Goal: Information Seeking & Learning: Learn about a topic

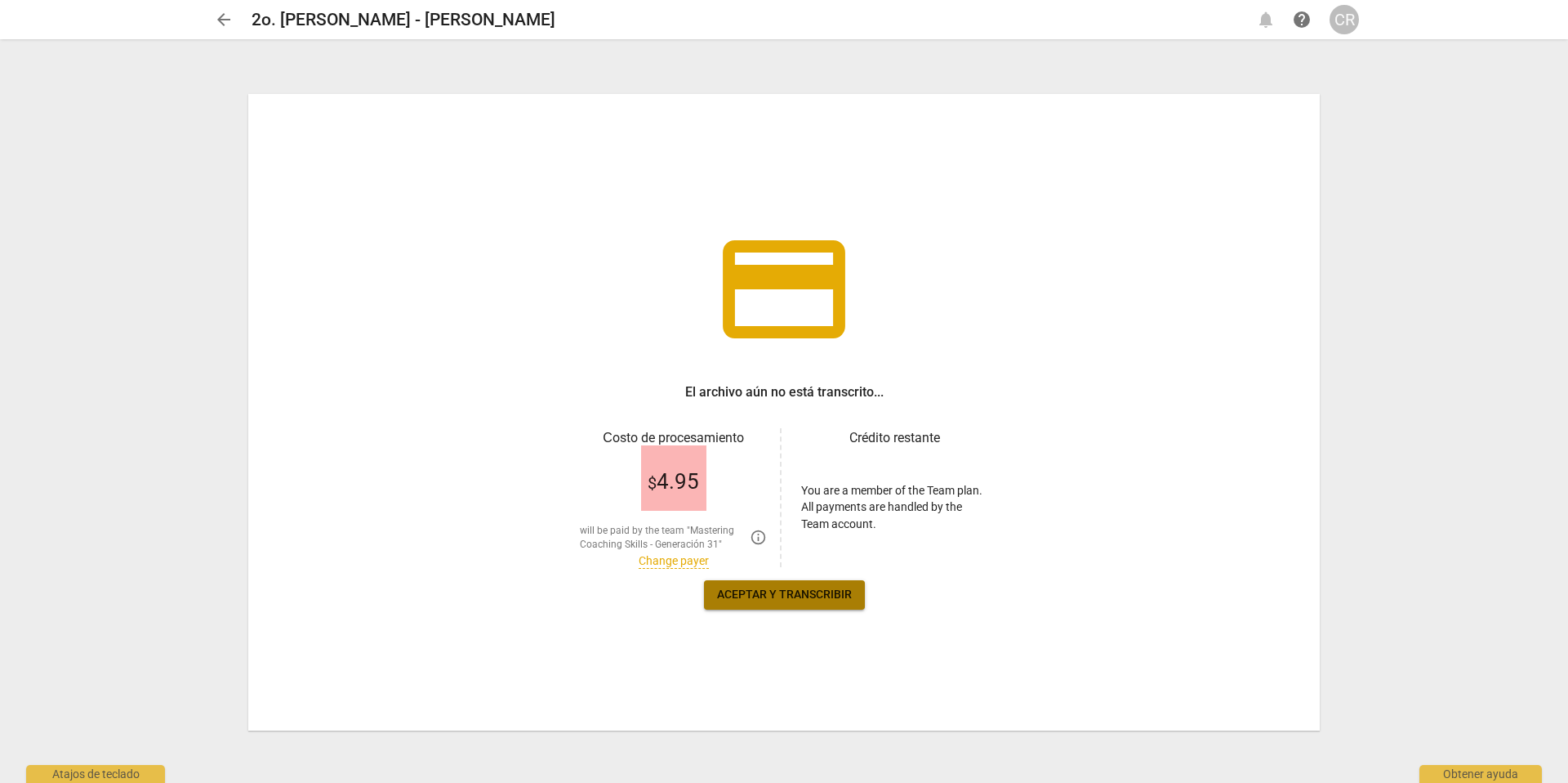
click at [769, 590] on span "Aceptar y transcribir" at bounding box center [784, 594] width 135 height 16
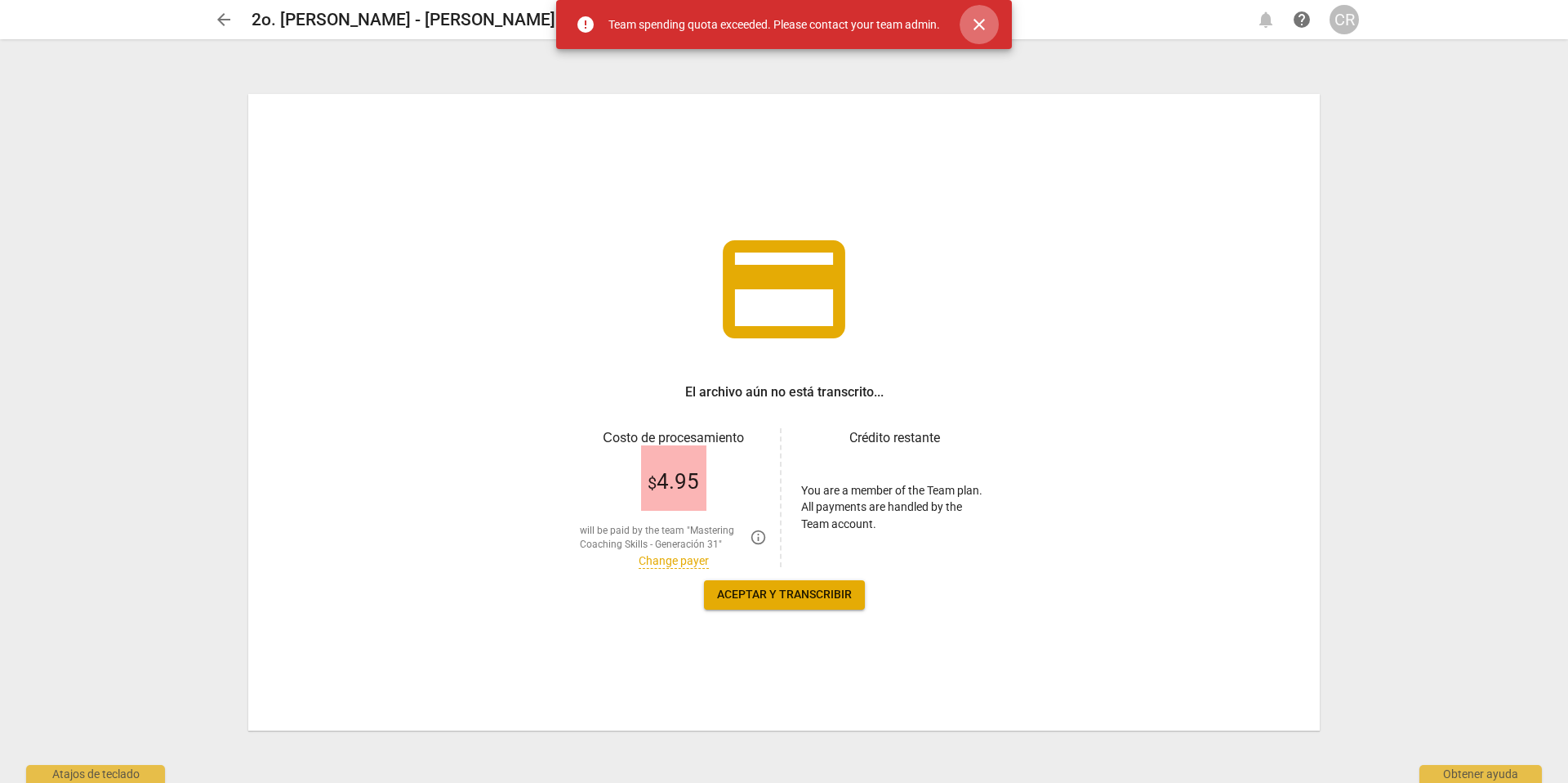
drag, startPoint x: 983, startPoint y: 21, endPoint x: 975, endPoint y: 35, distance: 16.1
click at [983, 21] on span "close" at bounding box center [979, 24] width 20 height 20
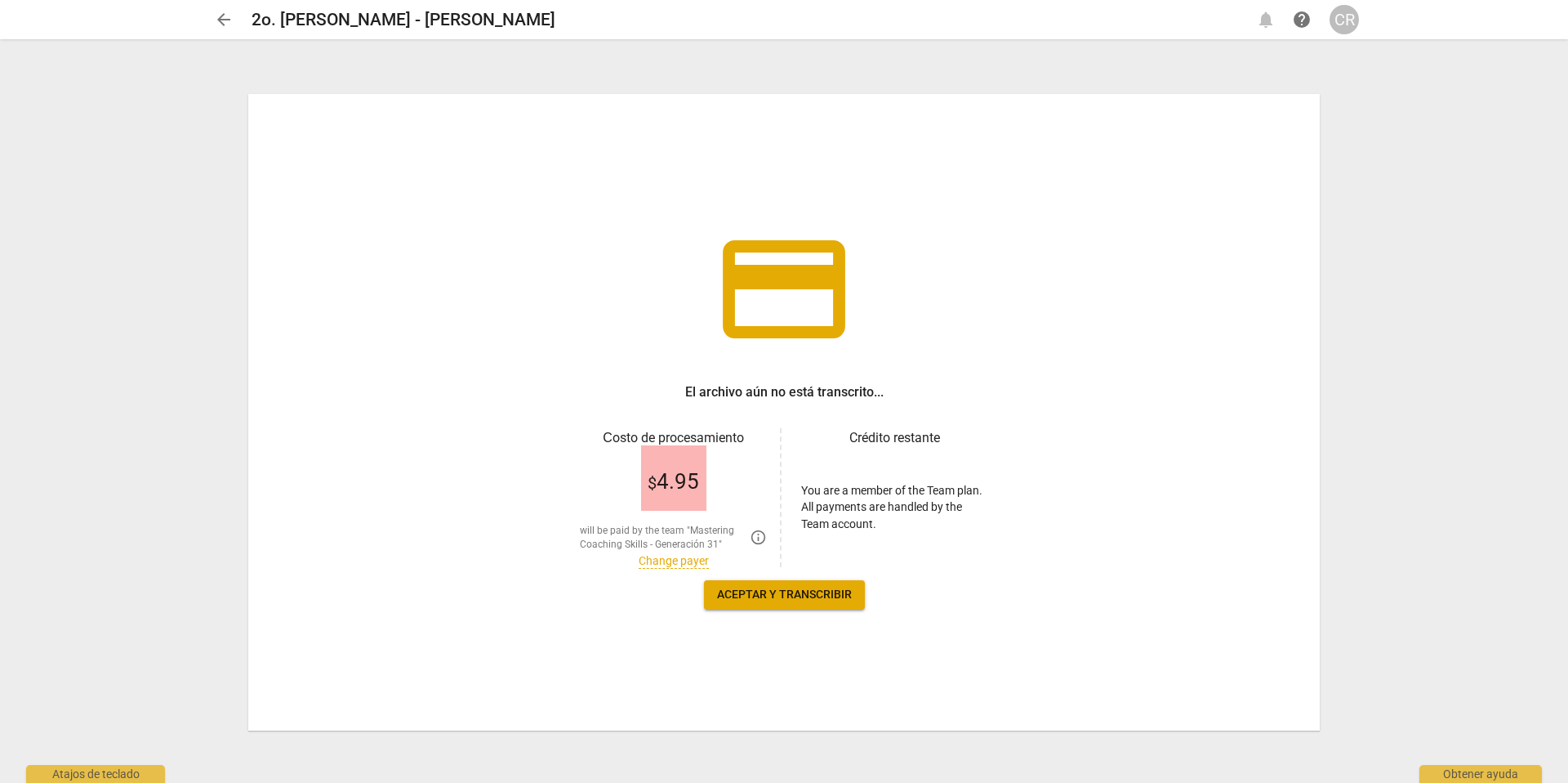
click at [658, 560] on link "Change payer" at bounding box center [673, 561] width 70 height 14
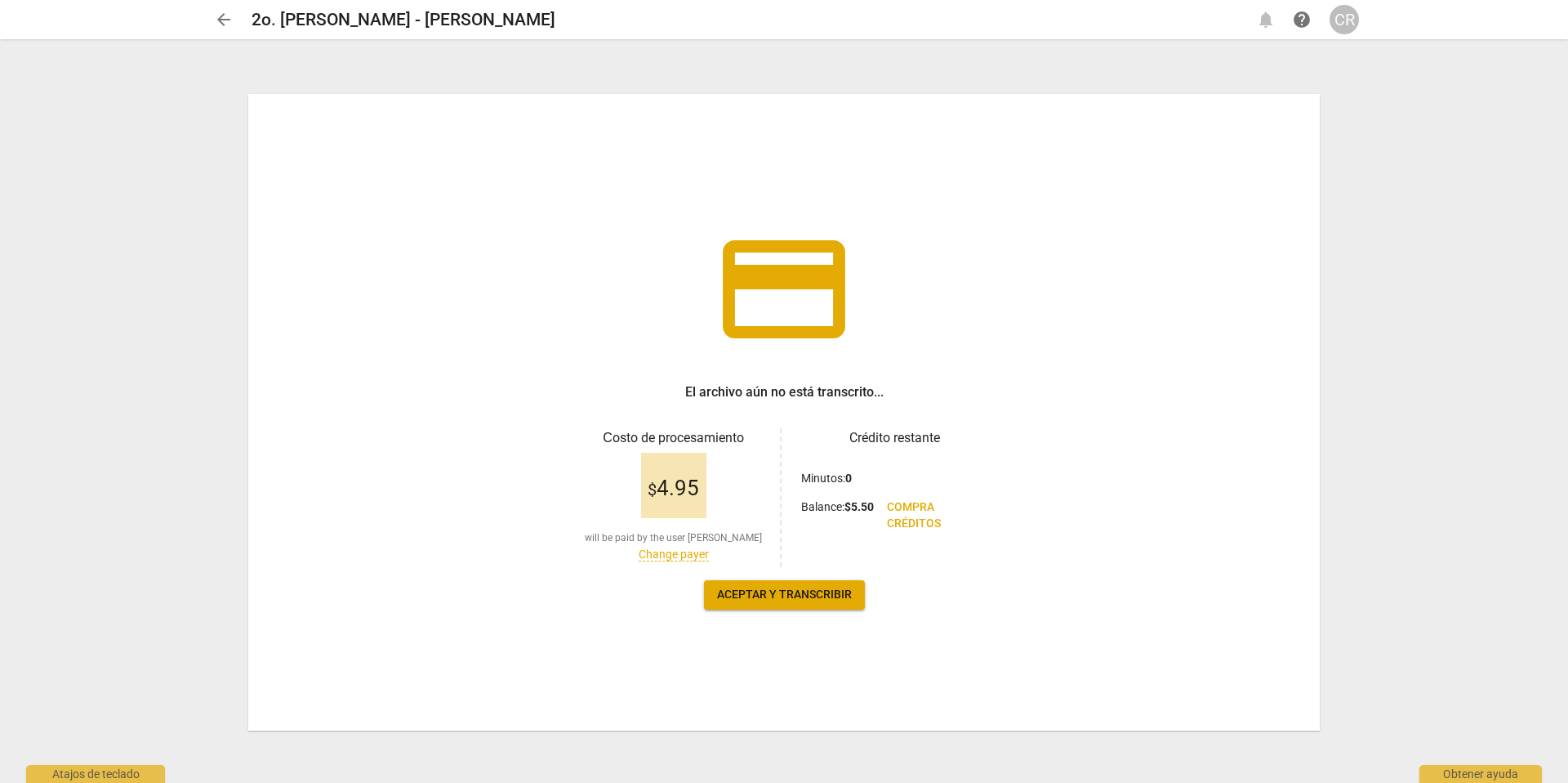
click at [769, 593] on span "Aceptar y transcribir" at bounding box center [784, 594] width 135 height 16
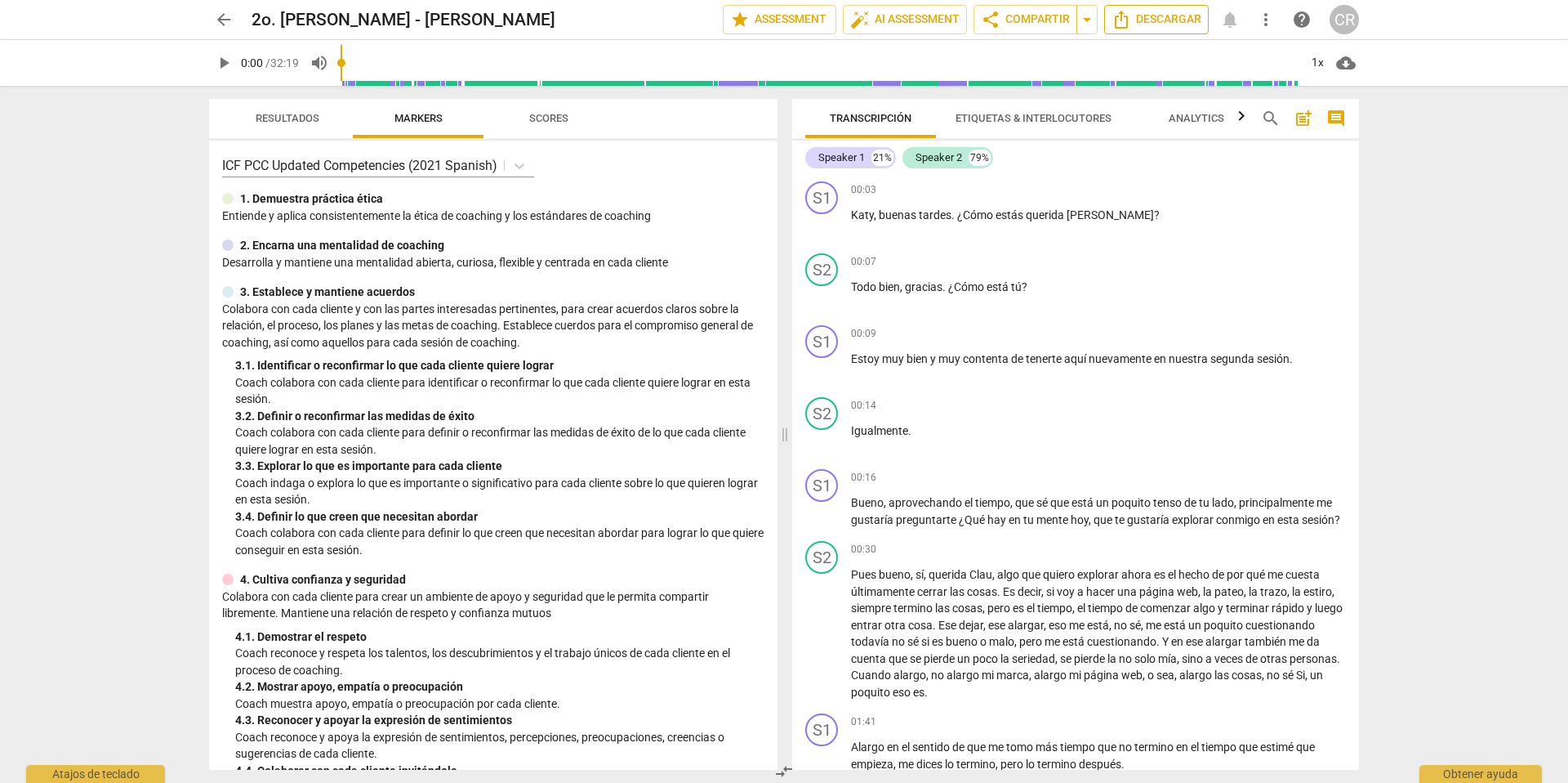
click at [1154, 15] on span "Descargar" at bounding box center [1156, 19] width 90 height 20
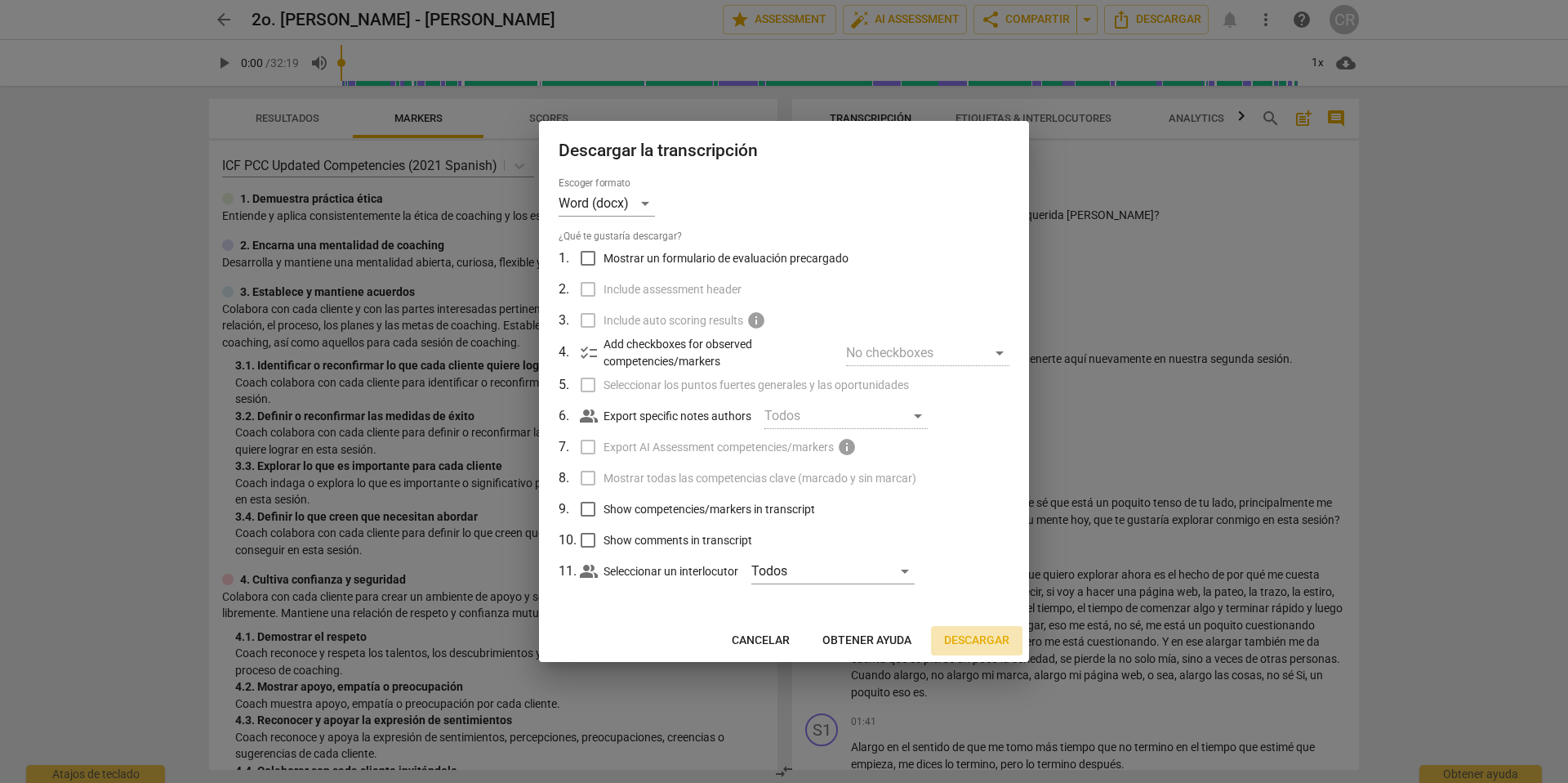
click at [979, 636] on span "Descargar" at bounding box center [976, 640] width 65 height 16
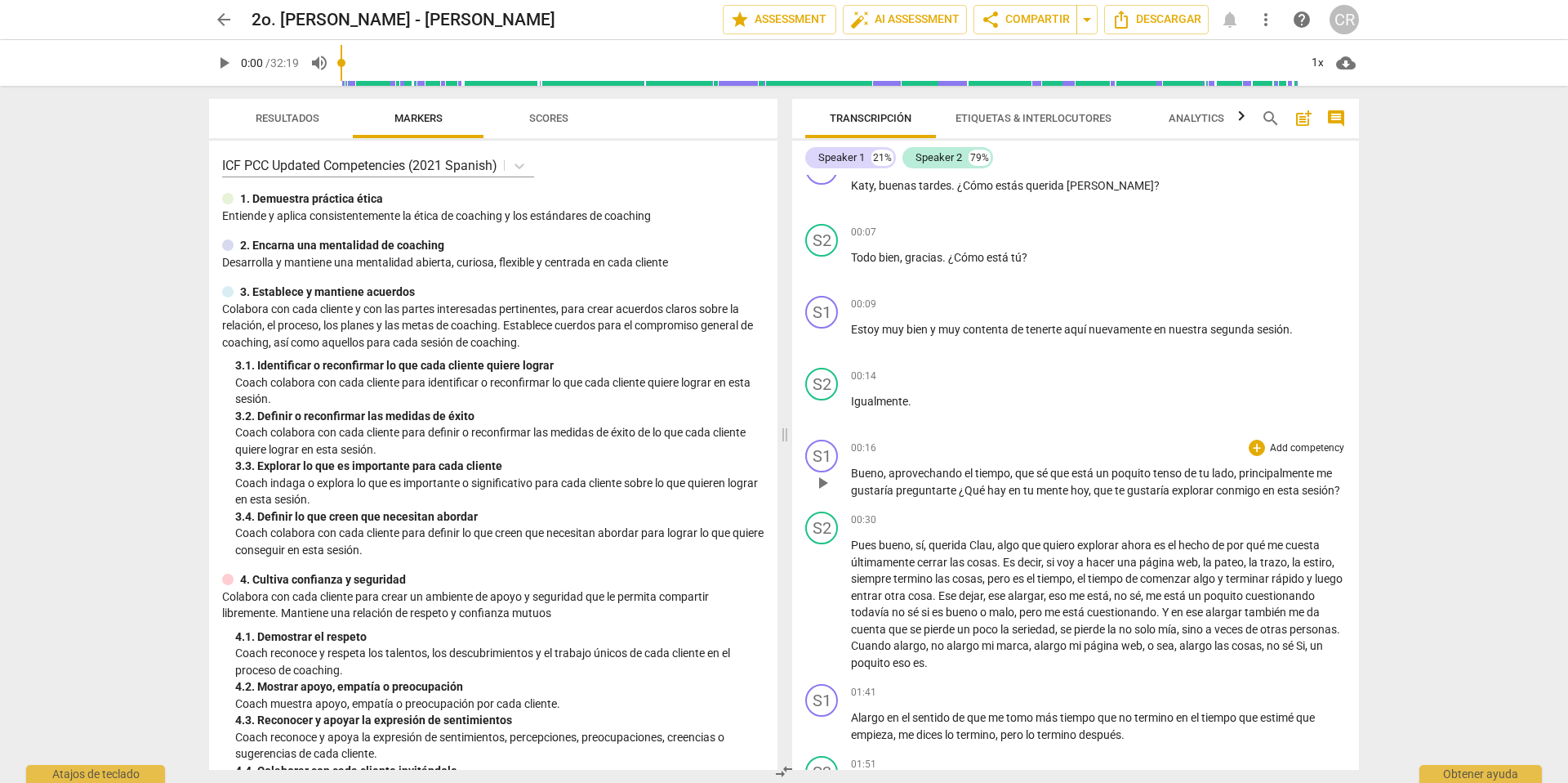
scroll to position [30, 0]
click at [1424, 219] on div "arrow_back 2o. [PERSON_NAME] - [PERSON_NAME] edit star Assessment auto_fix_high…" at bounding box center [784, 391] width 1568 height 783
click at [1421, 24] on div "arrow_back 2o. [PERSON_NAME] - [PERSON_NAME] edit star Assessment auto_fix_high…" at bounding box center [784, 19] width 1541 height 39
click at [1193, 187] on p "[PERSON_NAME] , buenas tardes . ¿Cómo estás querida [PERSON_NAME] ?" at bounding box center [1098, 185] width 495 height 17
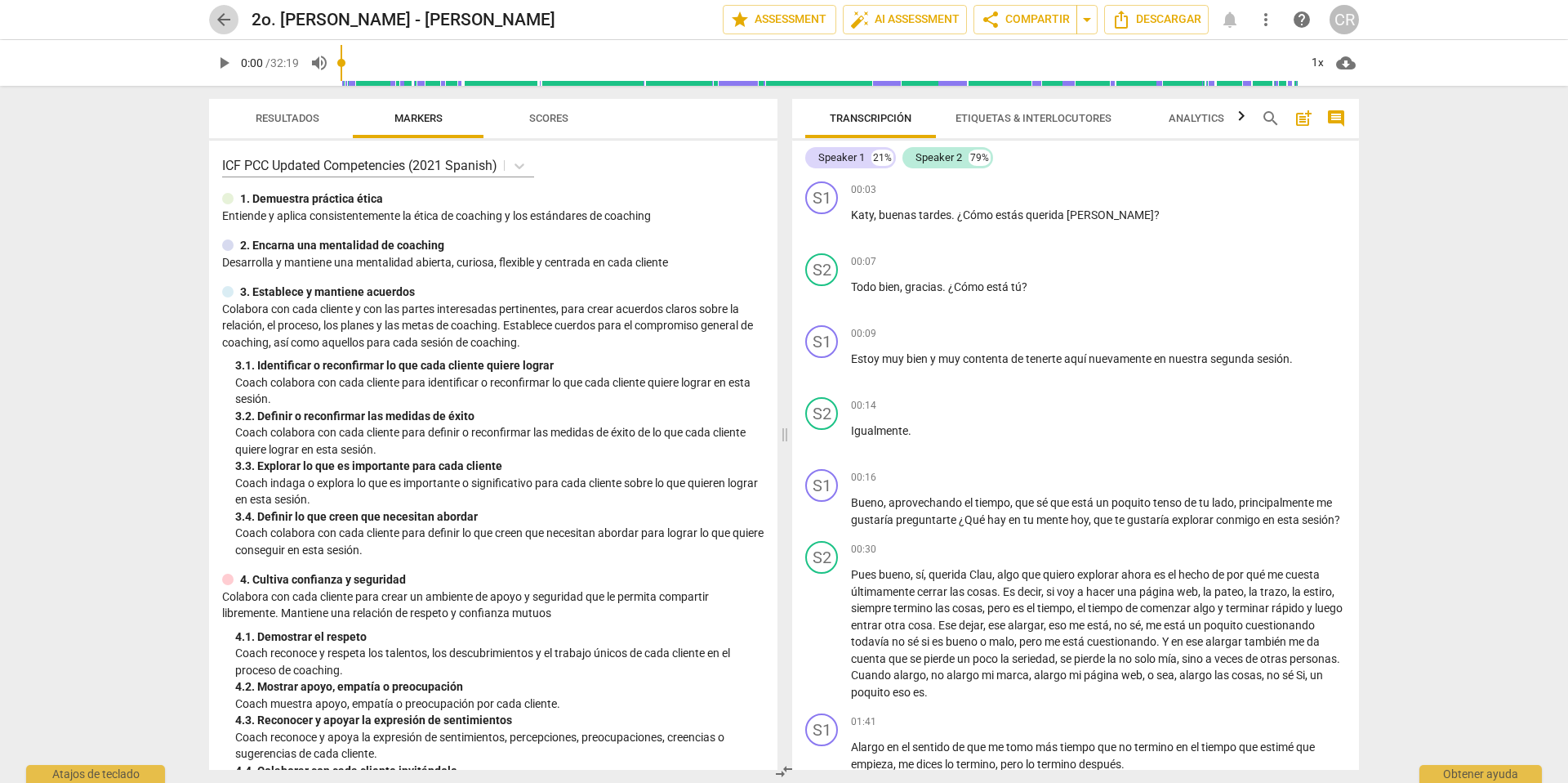
click at [218, 17] on span "arrow_back" at bounding box center [224, 19] width 20 height 20
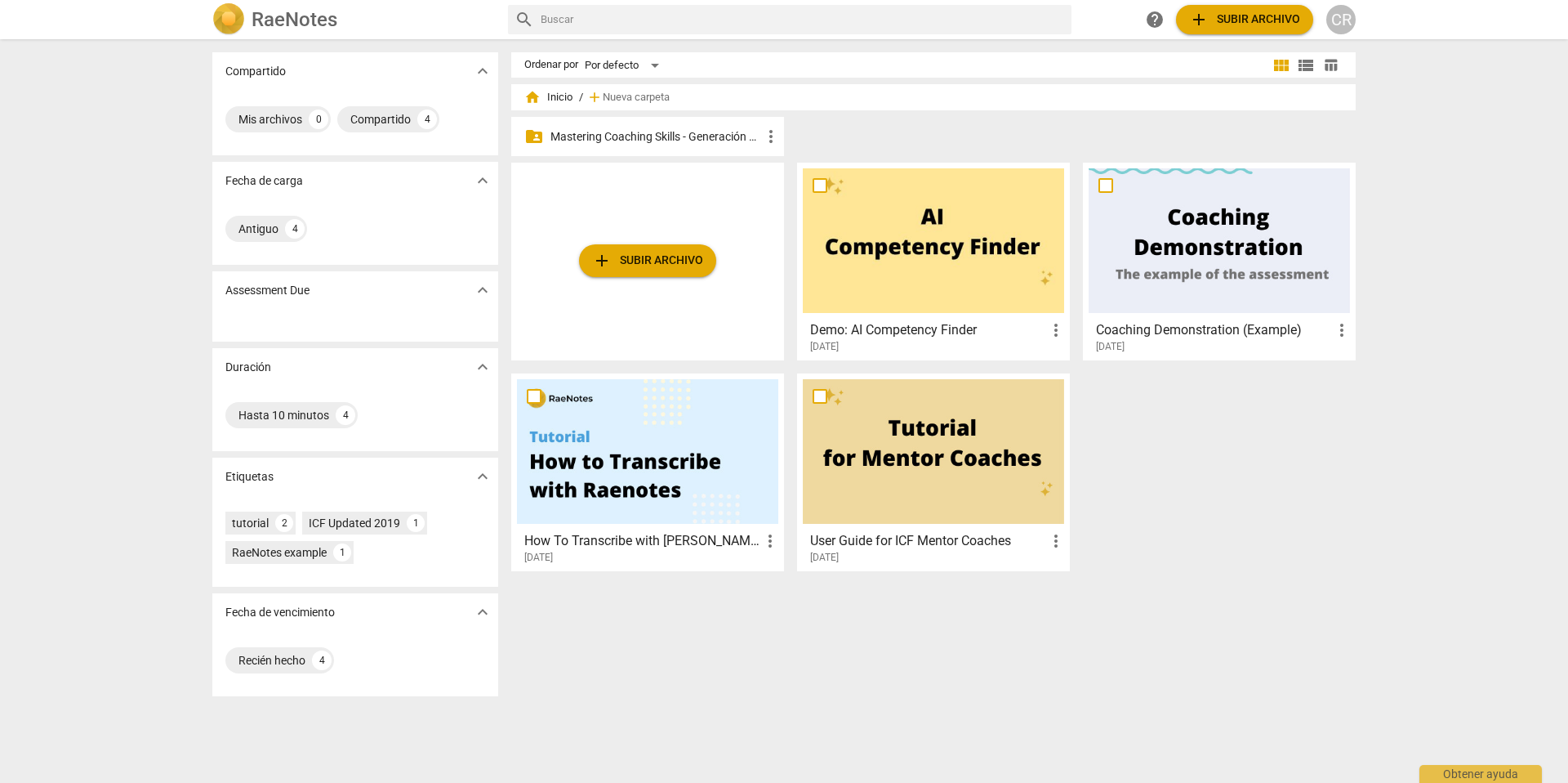
click at [661, 134] on p "Mastering Coaching Skills - Generación 31" at bounding box center [655, 137] width 211 height 17
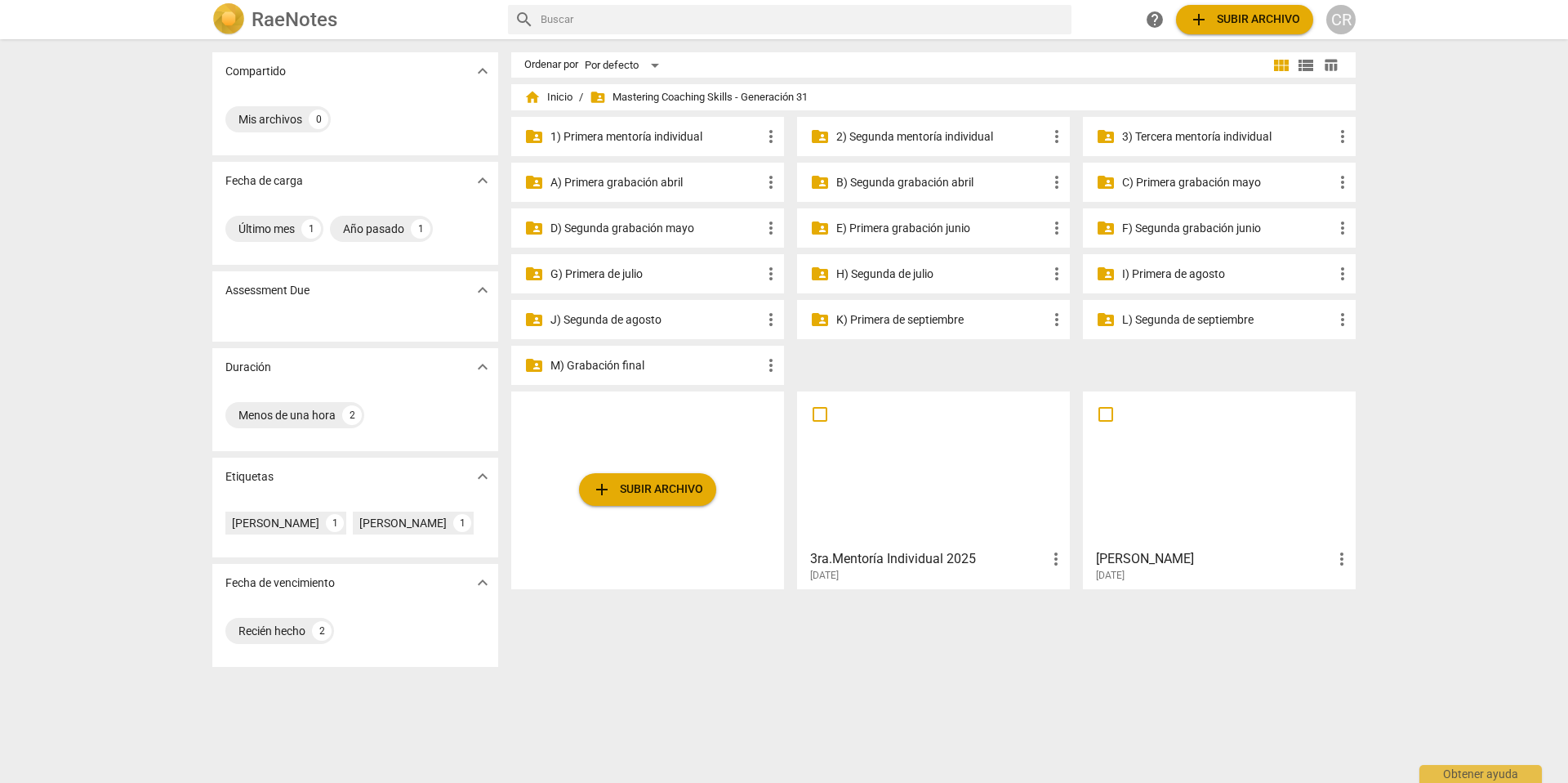
click at [1157, 280] on p "I) Primera de agosto" at bounding box center [1227, 274] width 211 height 17
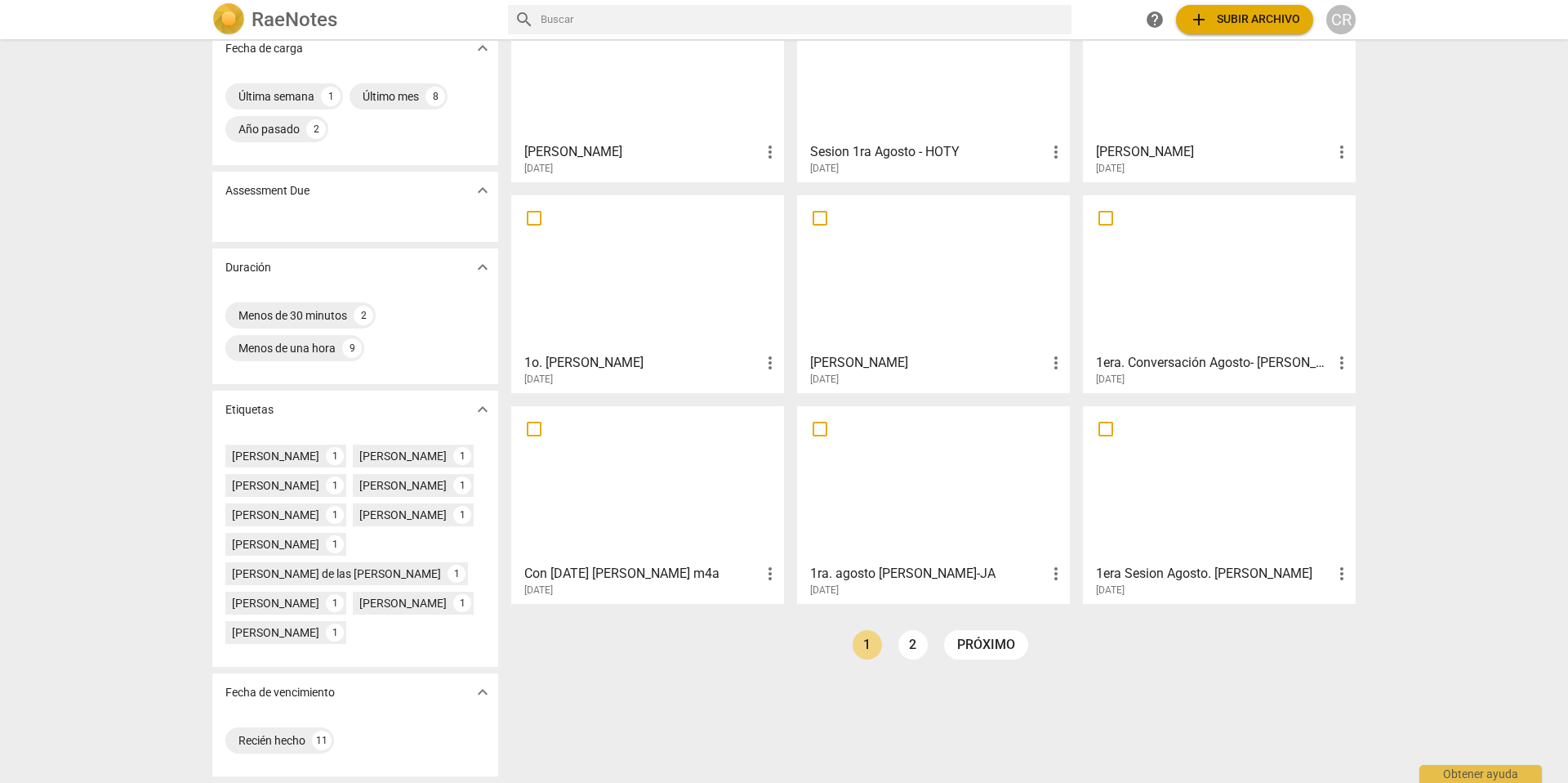
scroll to position [161, 0]
click at [654, 308] on div at bounding box center [647, 273] width 261 height 144
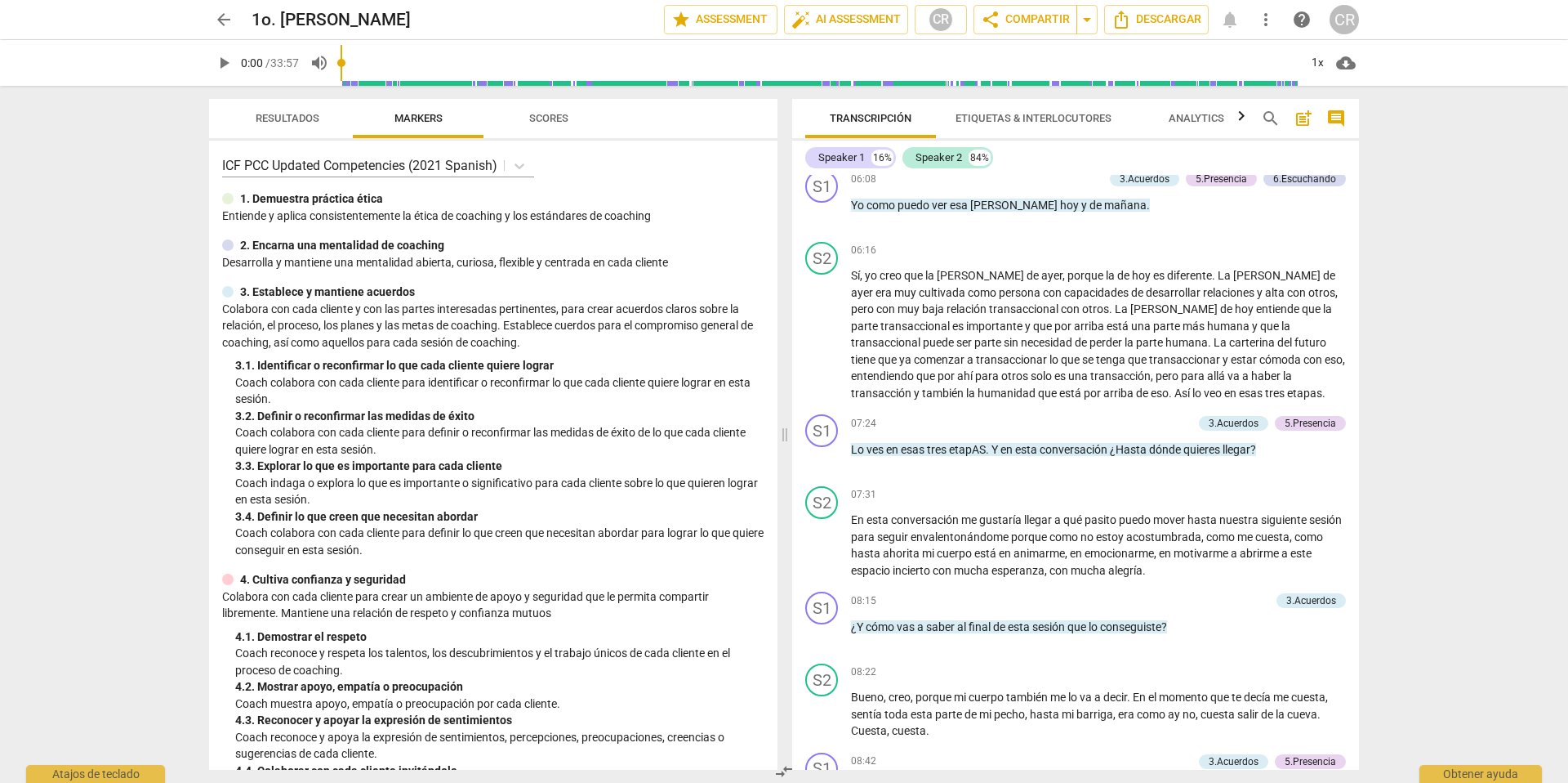
scroll to position [1673, 0]
click at [219, 17] on span "arrow_back" at bounding box center [224, 19] width 20 height 20
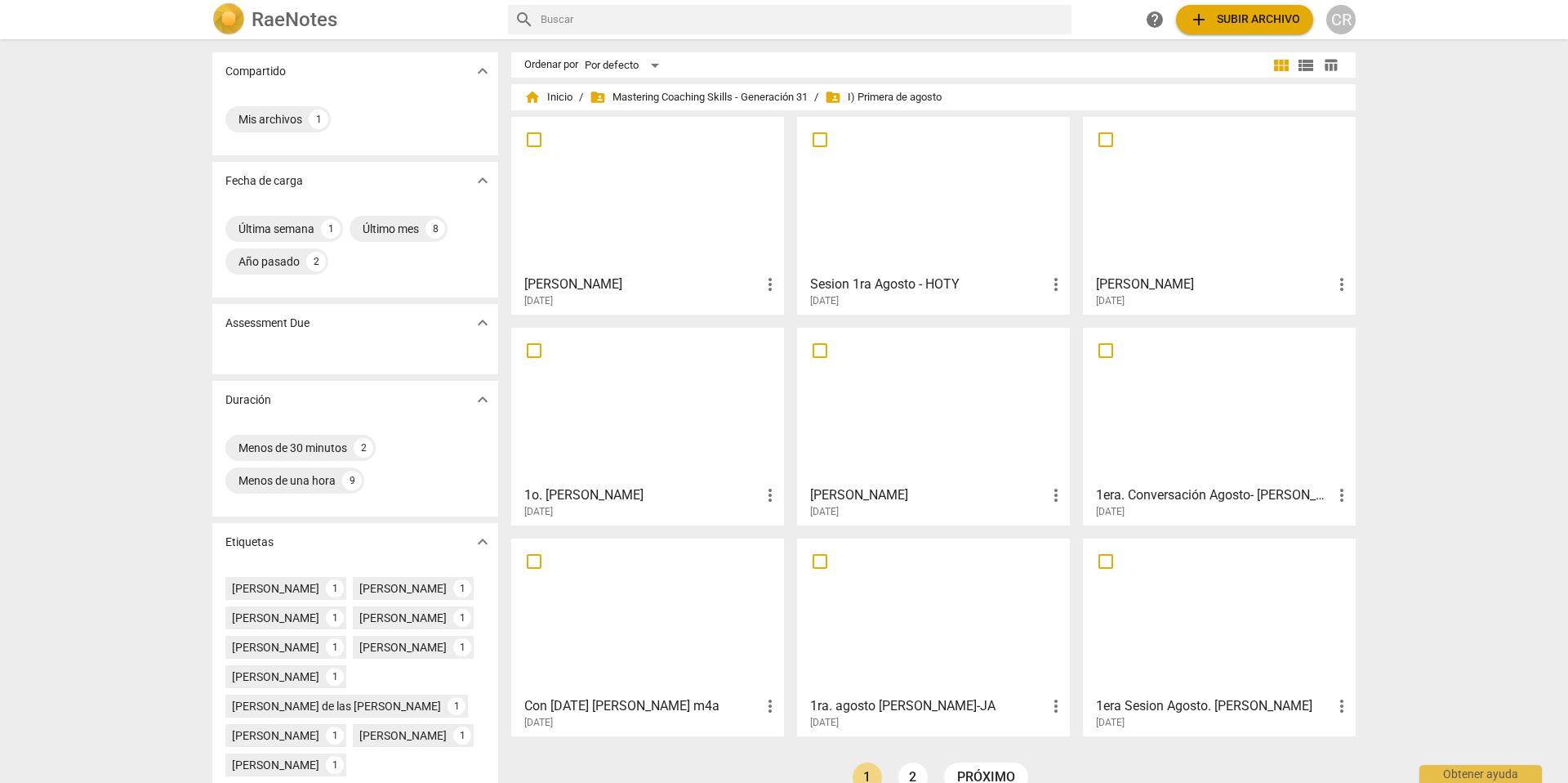
click at [638, 464] on div at bounding box center [647, 405] width 261 height 144
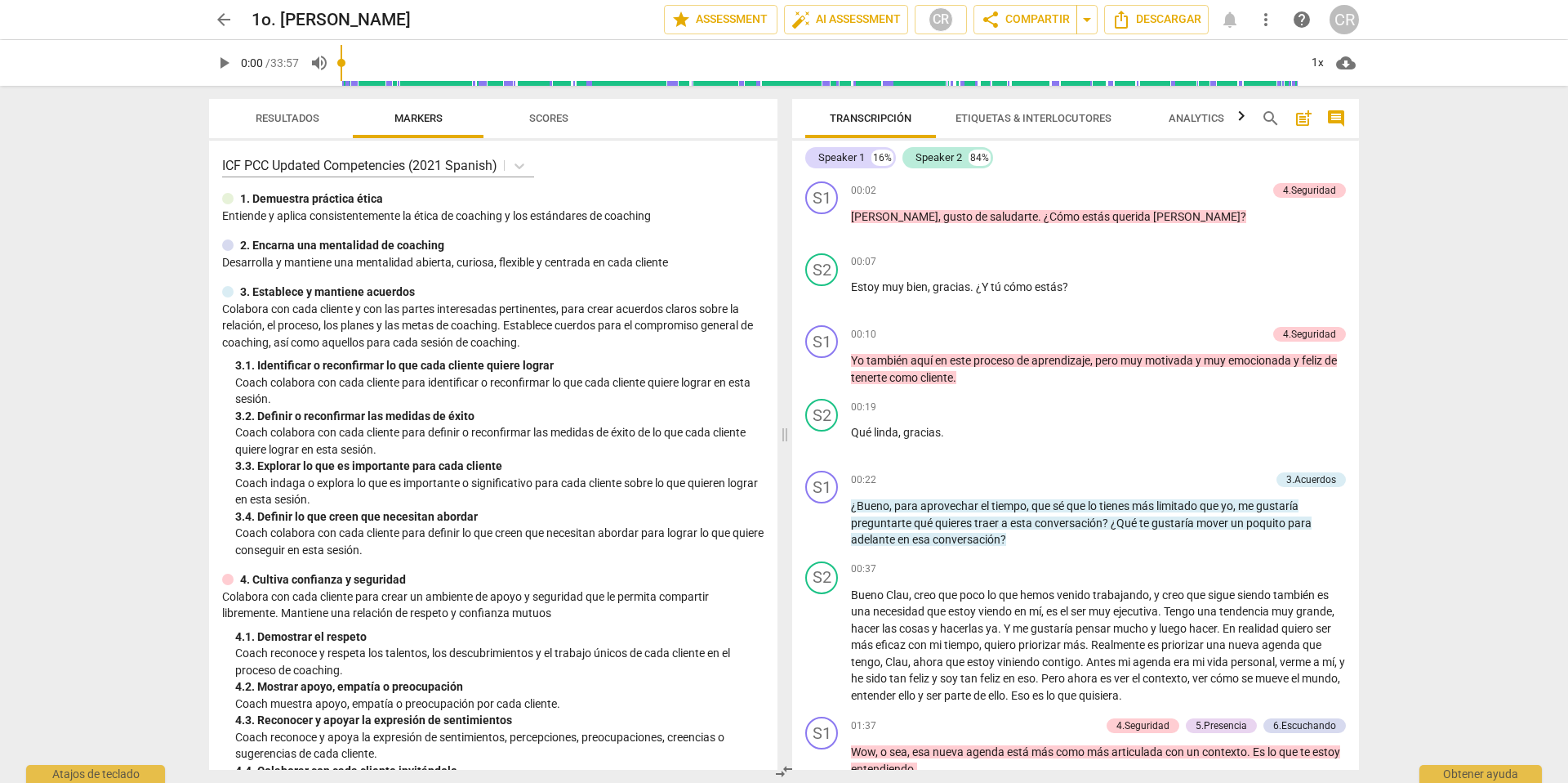
click at [218, 21] on span "arrow_back" at bounding box center [224, 19] width 20 height 20
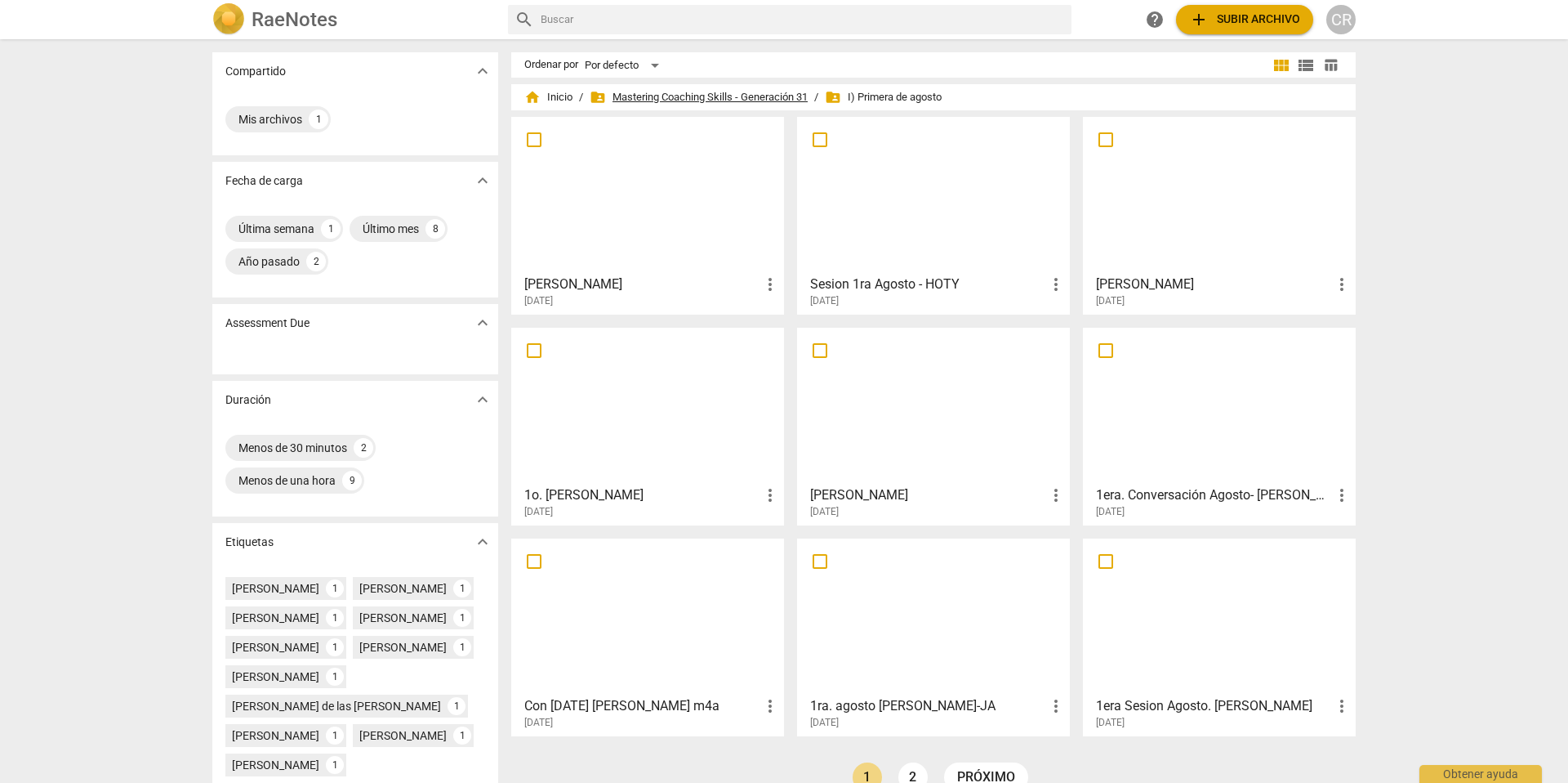
click at [702, 96] on span "folder_shared Mastering Coaching Skills - Generación 31" at bounding box center [698, 97] width 218 height 16
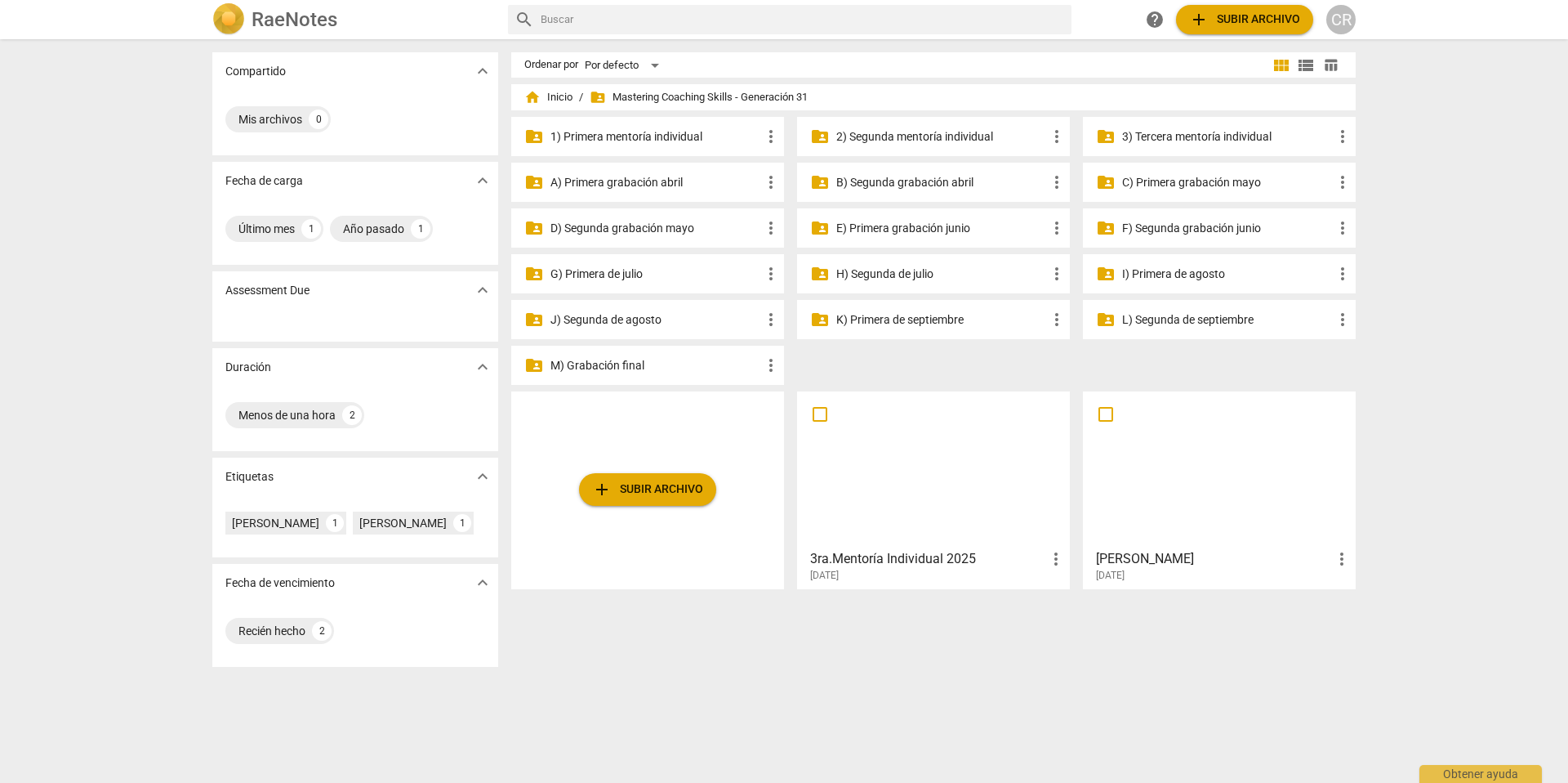
click at [636, 270] on p "G) Primera de julio" at bounding box center [655, 274] width 211 height 17
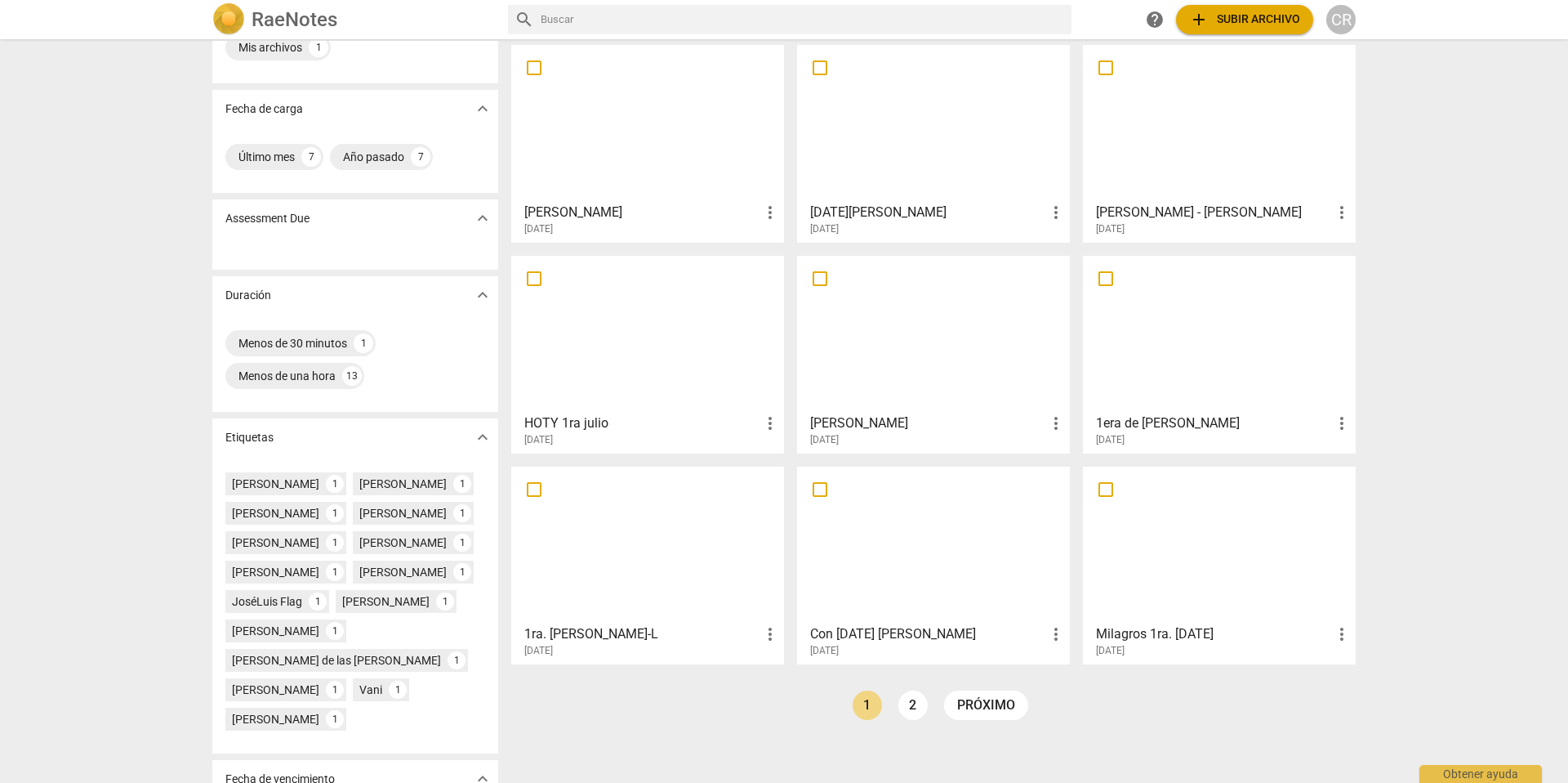
scroll to position [73, 0]
click at [890, 368] on div at bounding box center [932, 332] width 261 height 144
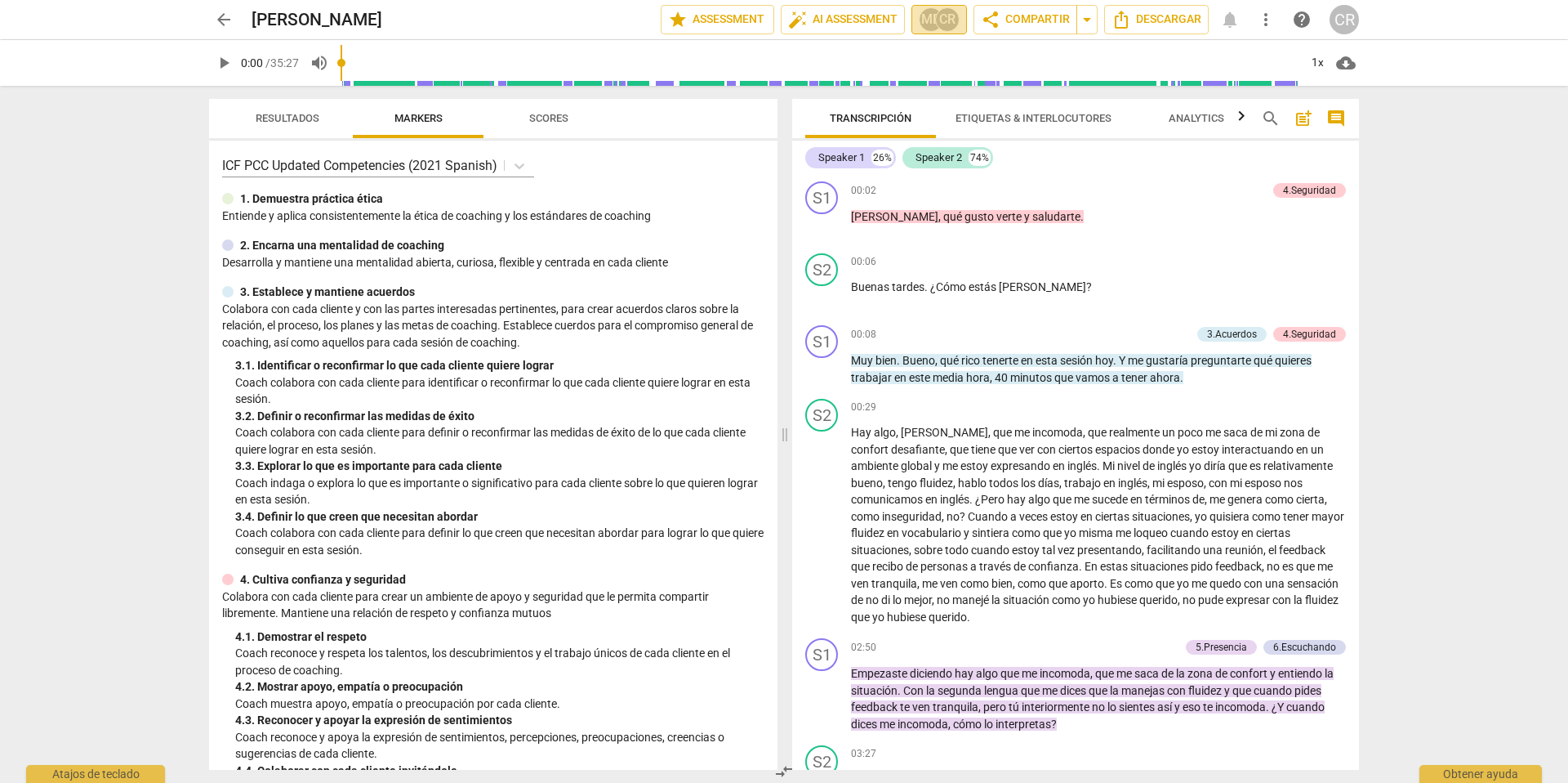
click at [924, 16] on div "MD" at bounding box center [931, 20] width 25 height 25
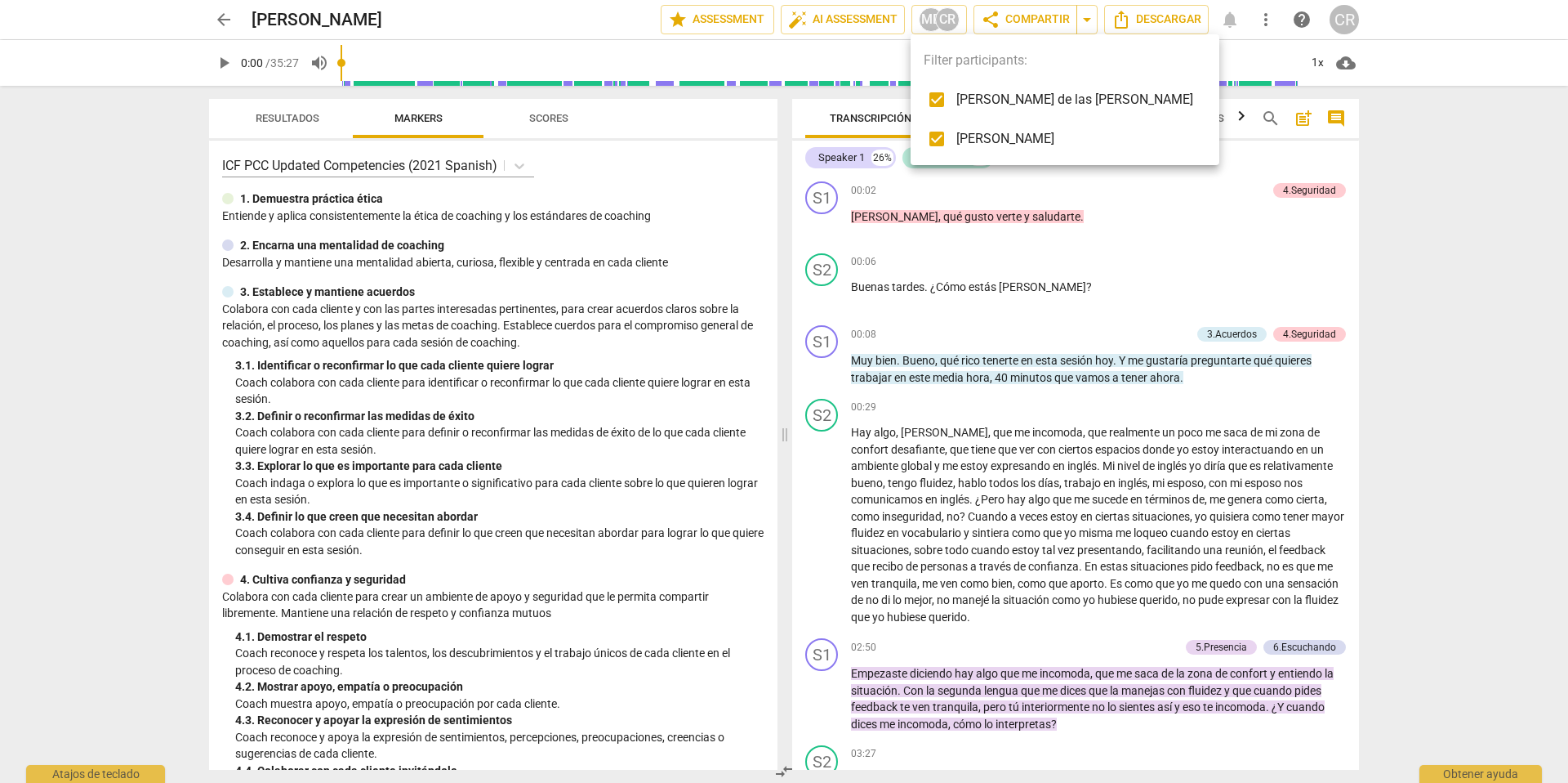
drag, startPoint x: 411, startPoint y: 17, endPoint x: 343, endPoint y: 16, distance: 68.0
click at [411, 16] on div at bounding box center [784, 391] width 1568 height 783
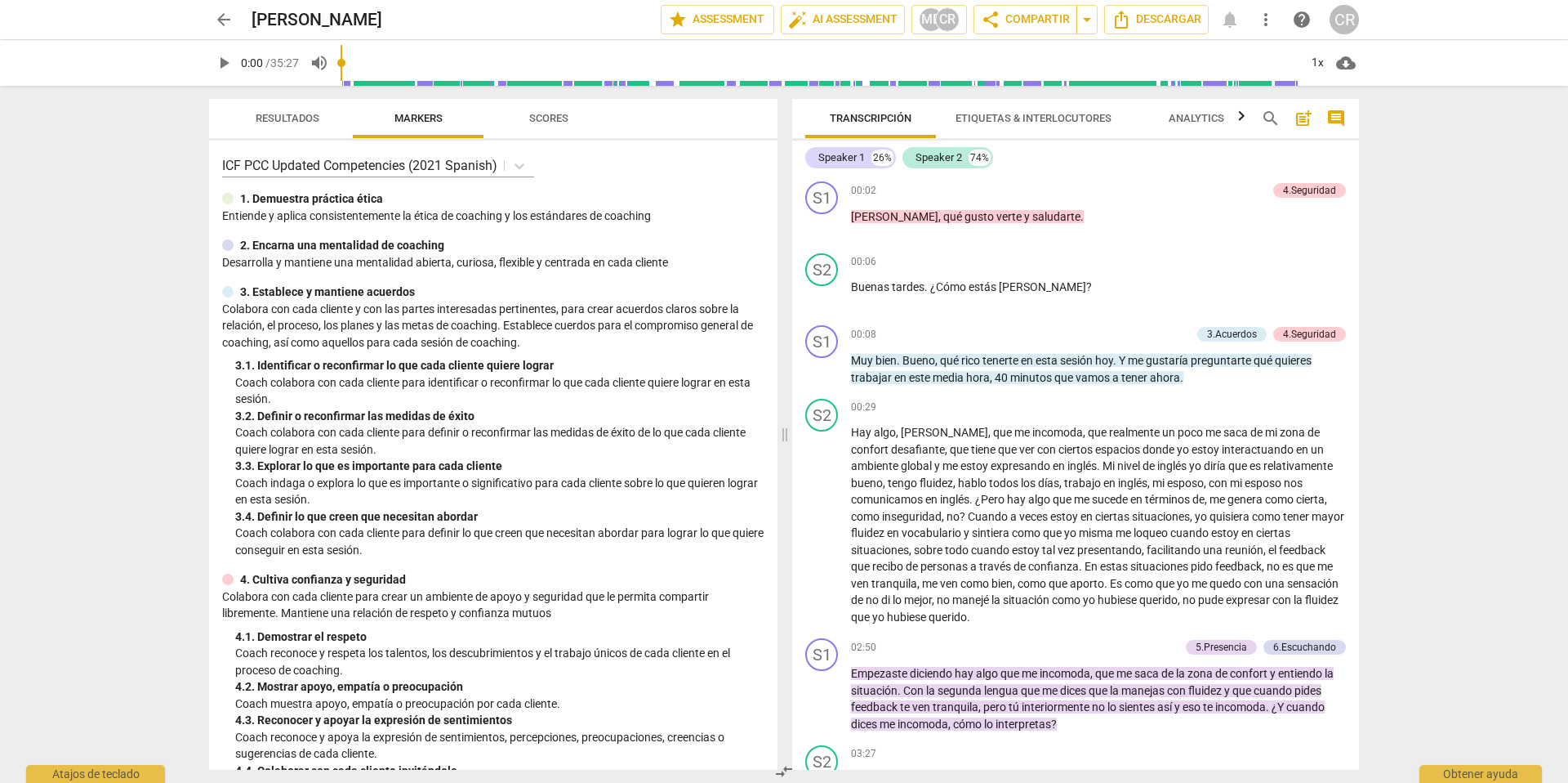
click at [220, 17] on span "arrow_back" at bounding box center [224, 19] width 20 height 20
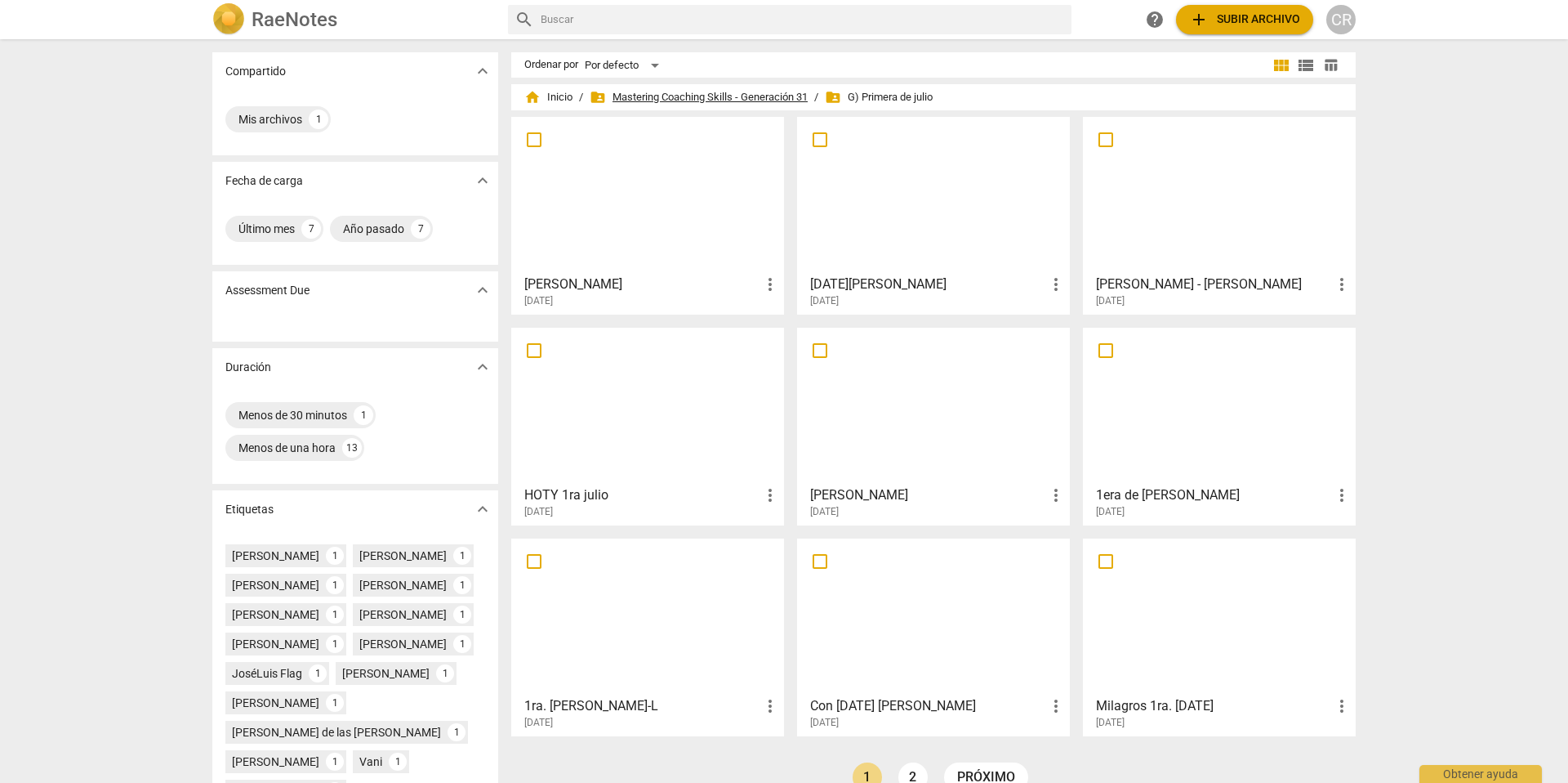
click at [677, 92] on span "folder_shared Mastering Coaching Skills - Generación 31" at bounding box center [698, 97] width 218 height 16
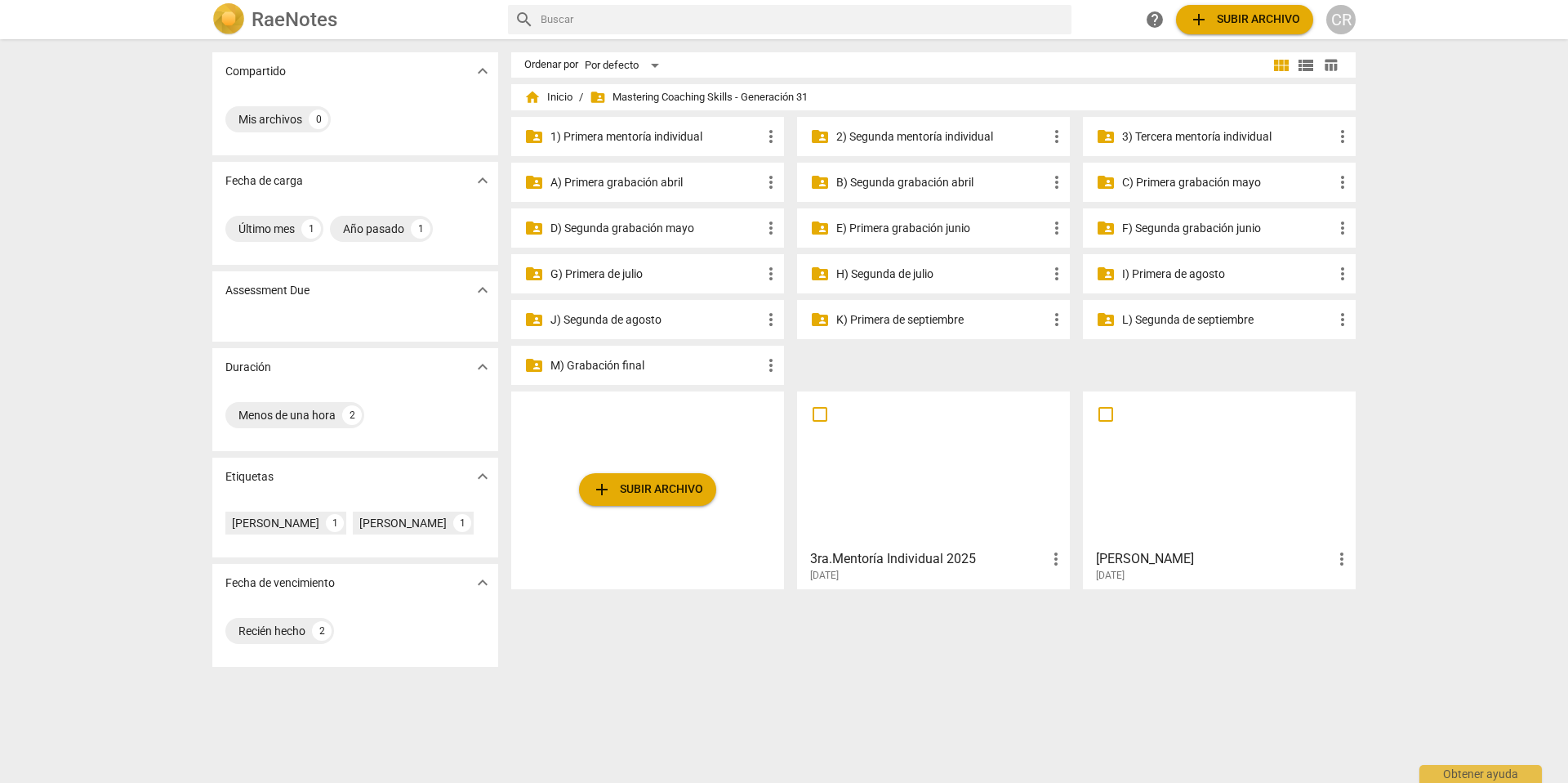
click at [895, 271] on p "H) Segunda de julio" at bounding box center [941, 274] width 211 height 17
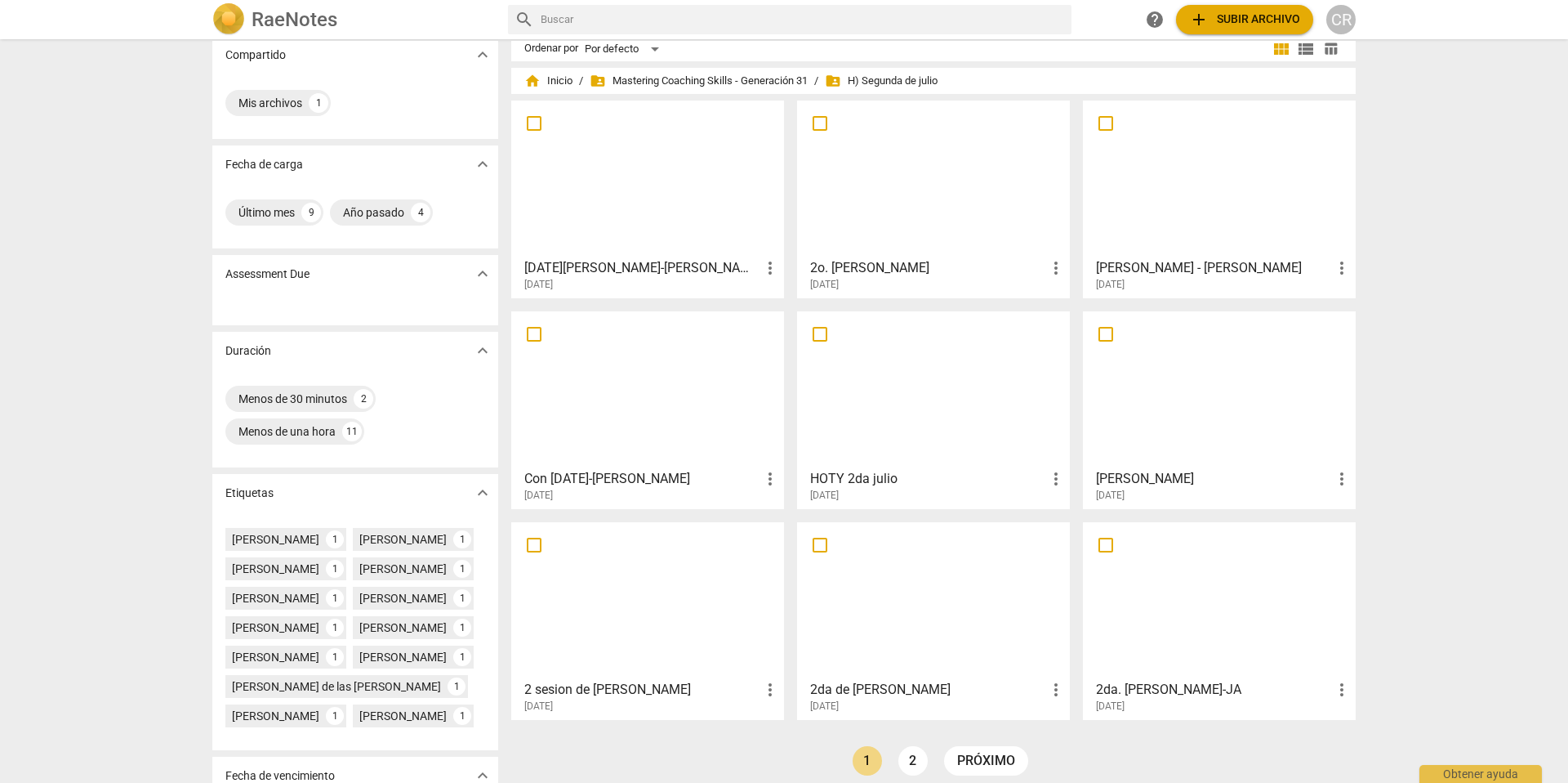
scroll to position [19, 0]
click at [895, 256] on h3 "2o. [PERSON_NAME]" at bounding box center [928, 265] width 236 height 20
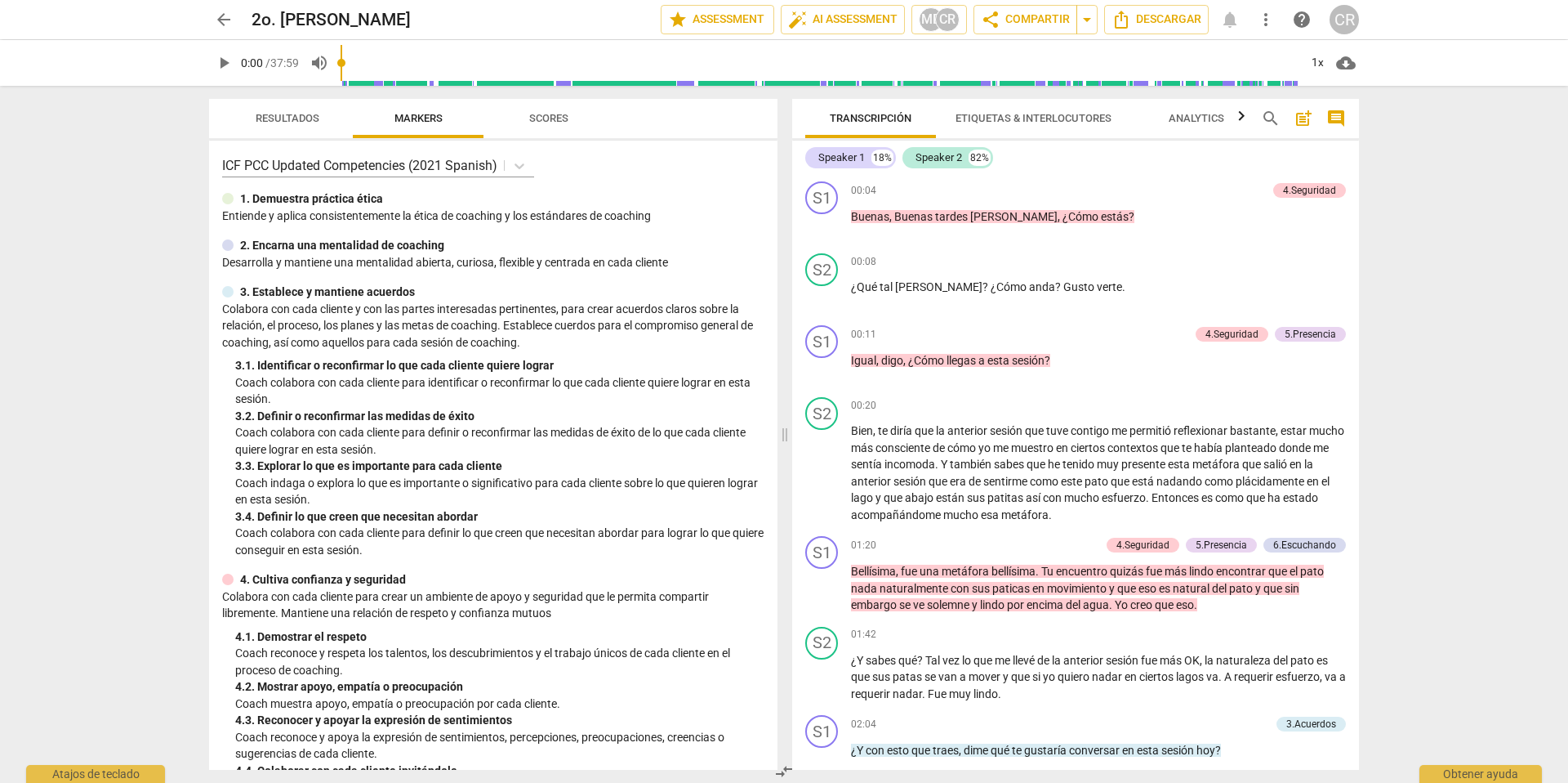
click at [223, 20] on span "arrow_back" at bounding box center [224, 19] width 20 height 20
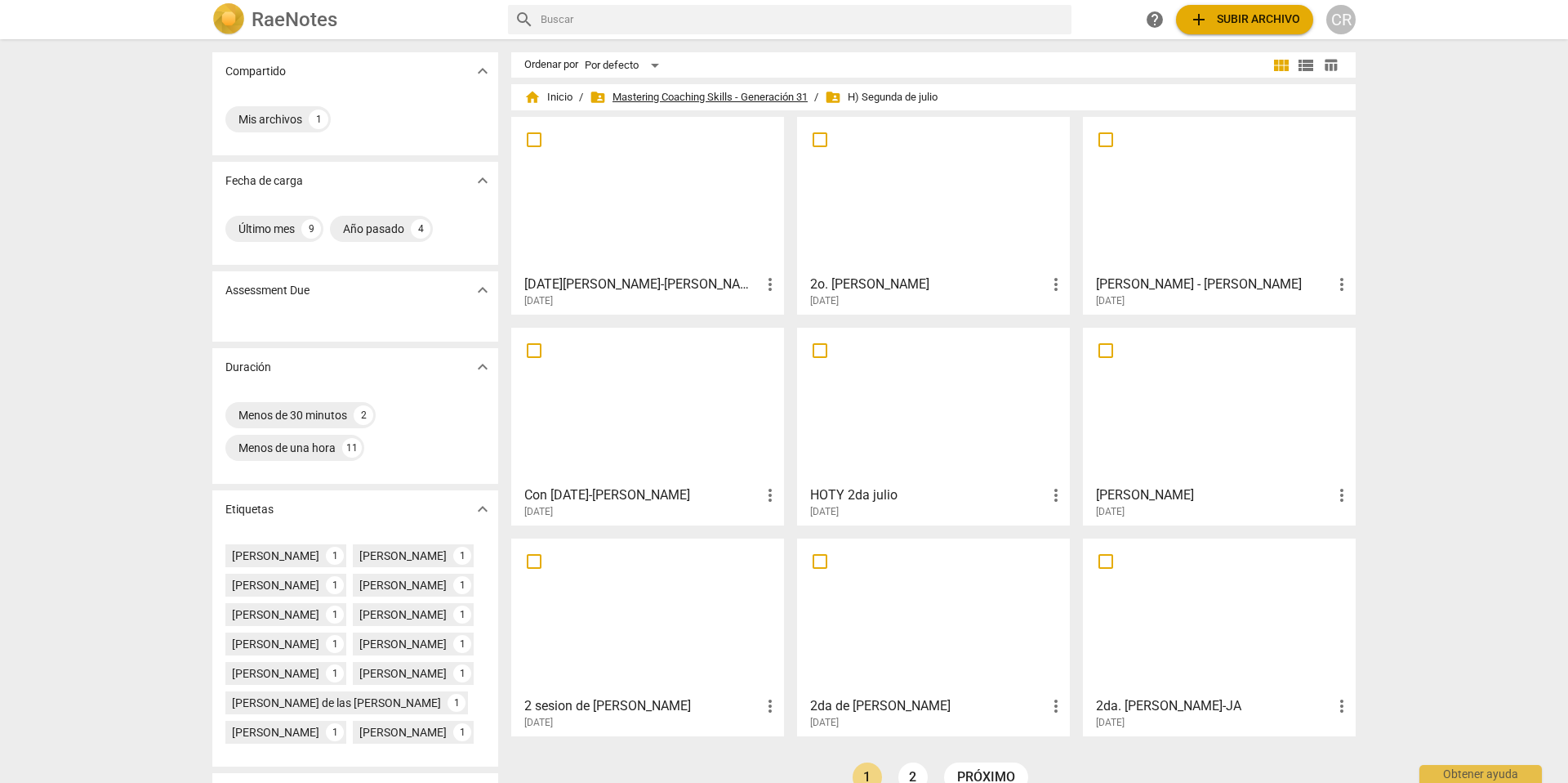
click at [687, 98] on span "folder_shared Mastering Coaching Skills - Generación 31" at bounding box center [698, 97] width 218 height 16
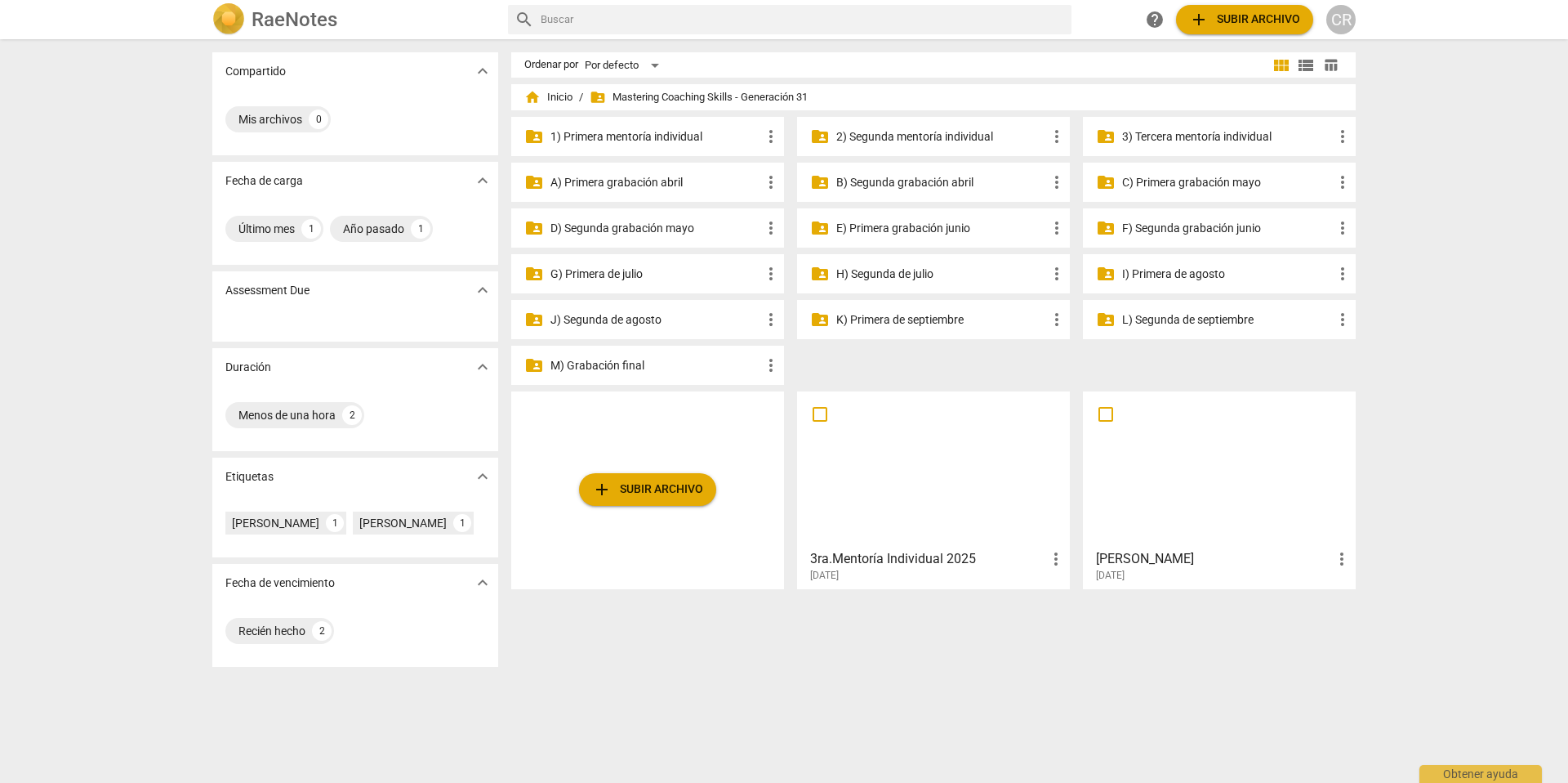
click at [709, 99] on span "folder_shared Mastering Coaching Skills - Generación 31" at bounding box center [698, 97] width 218 height 16
click at [683, 98] on span "folder_shared Mastering Coaching Skills - Generación 31" at bounding box center [698, 97] width 218 height 16
click at [1147, 273] on p "I) Primera de agosto" at bounding box center [1227, 274] width 211 height 17
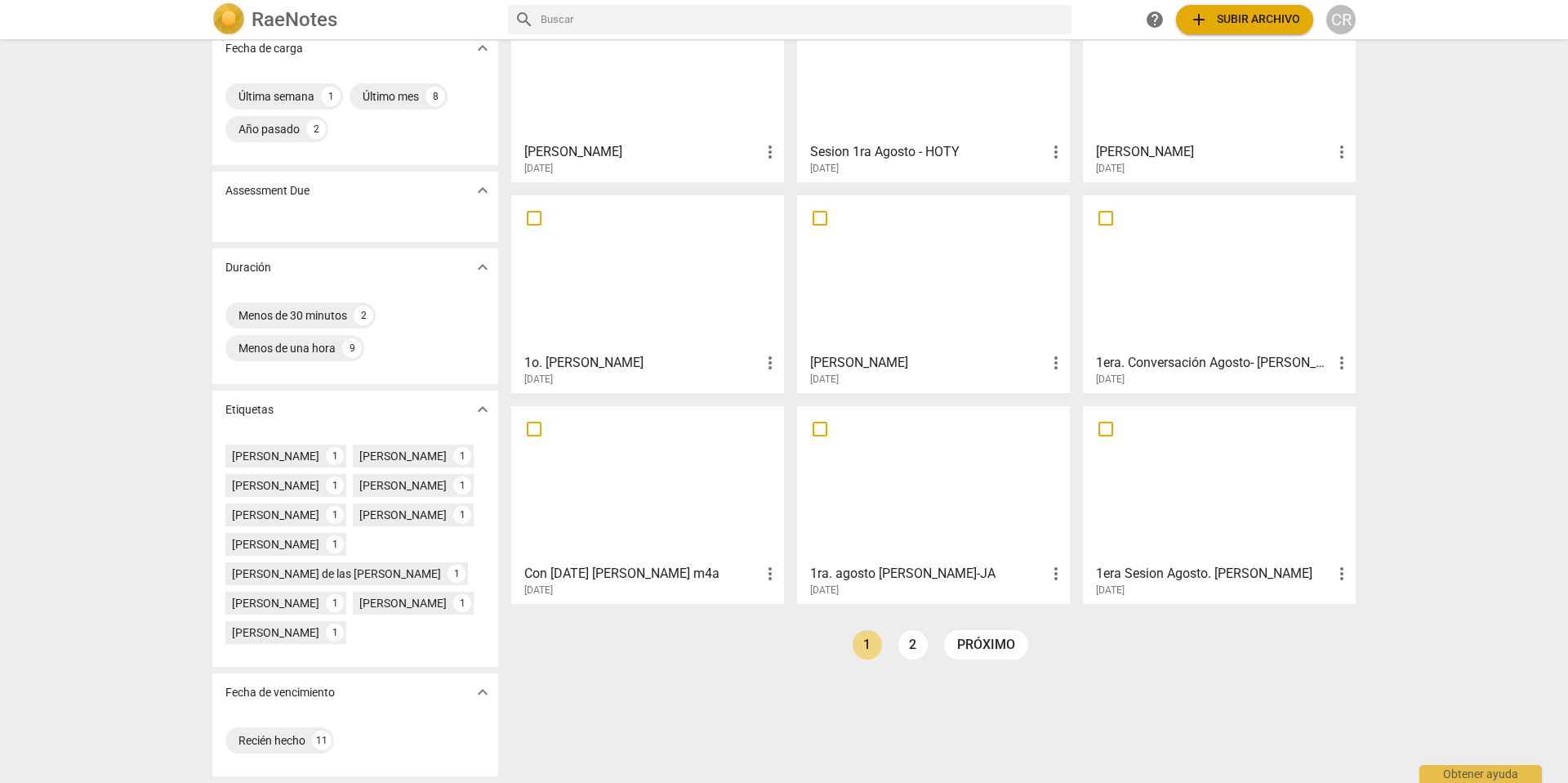
scroll to position [161, 0]
click at [613, 297] on div at bounding box center [647, 273] width 261 height 144
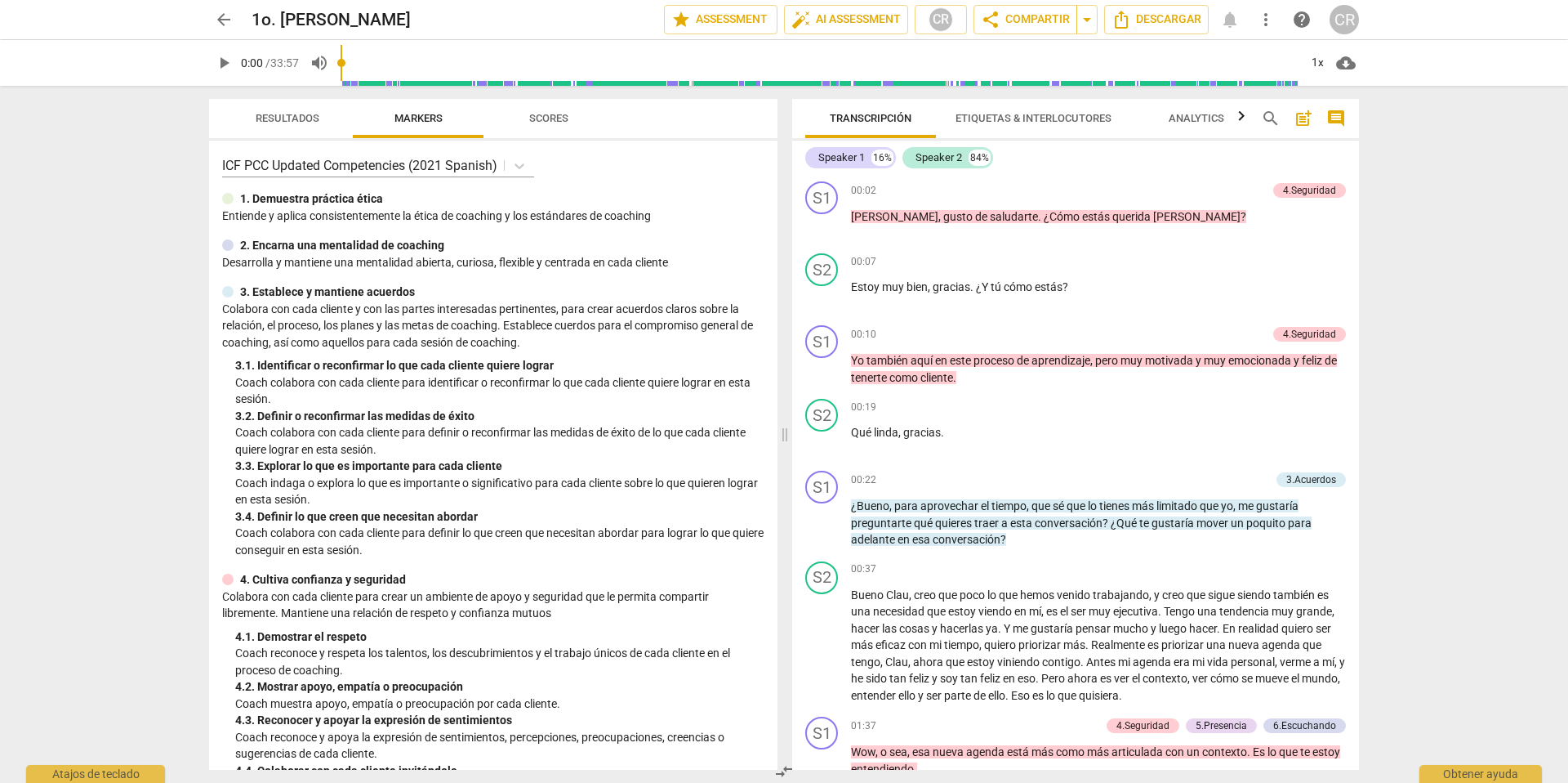
click at [219, 16] on span "arrow_back" at bounding box center [224, 19] width 20 height 20
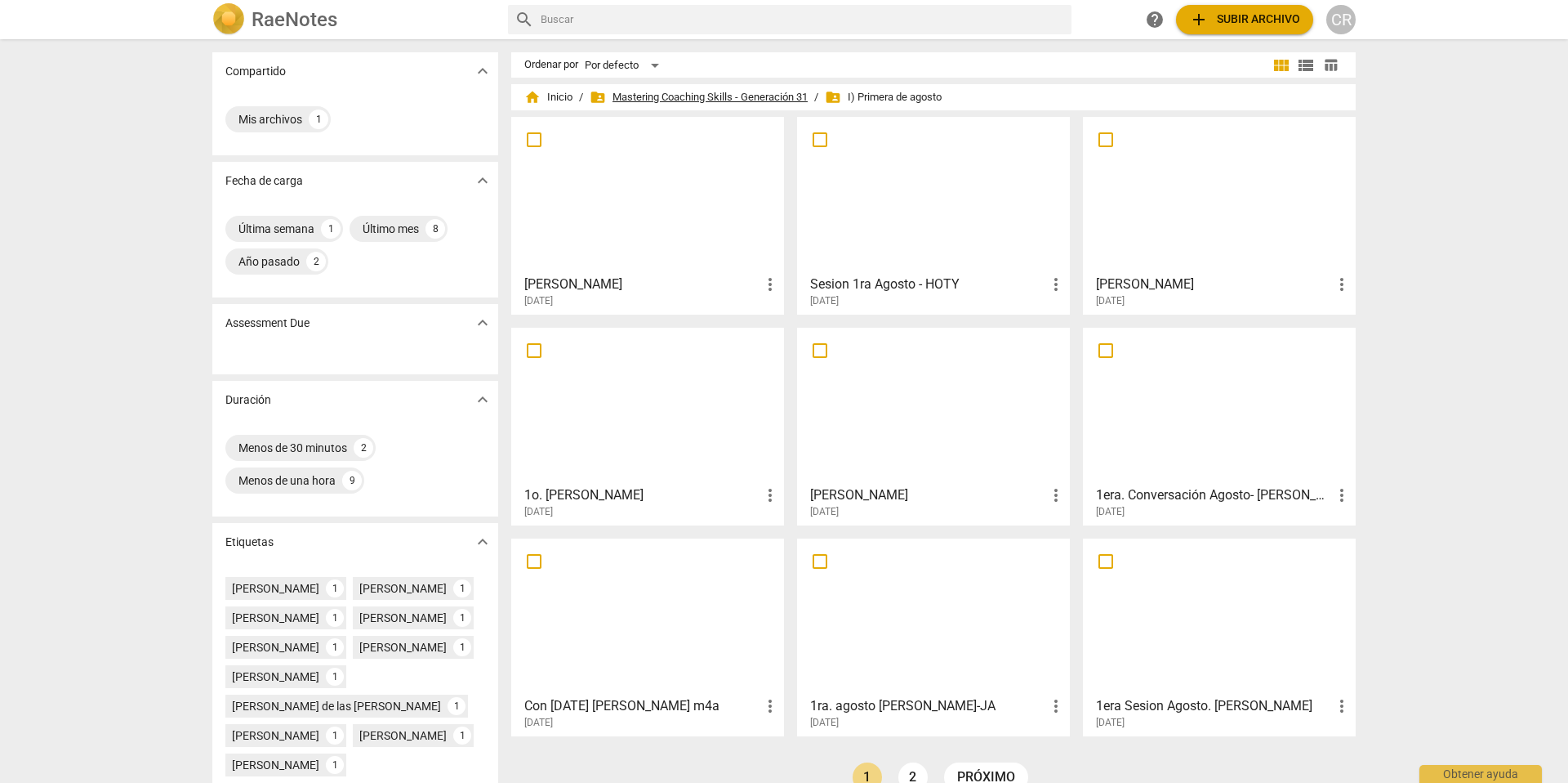
click at [725, 95] on span "folder_shared Mastering Coaching Skills - Generación 31" at bounding box center [698, 97] width 218 height 16
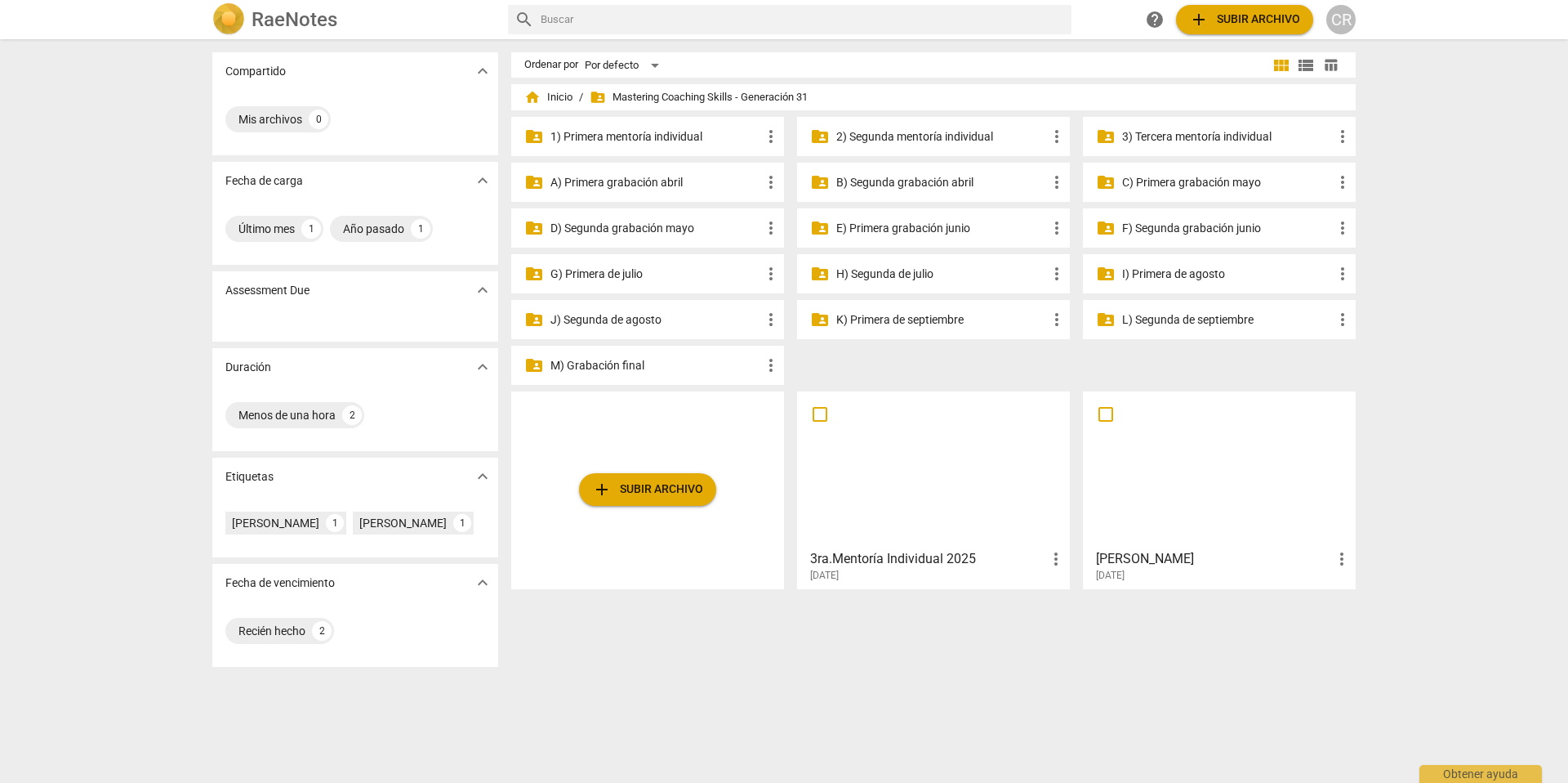
click at [621, 316] on p "J) Segunda de agosto" at bounding box center [655, 320] width 211 height 17
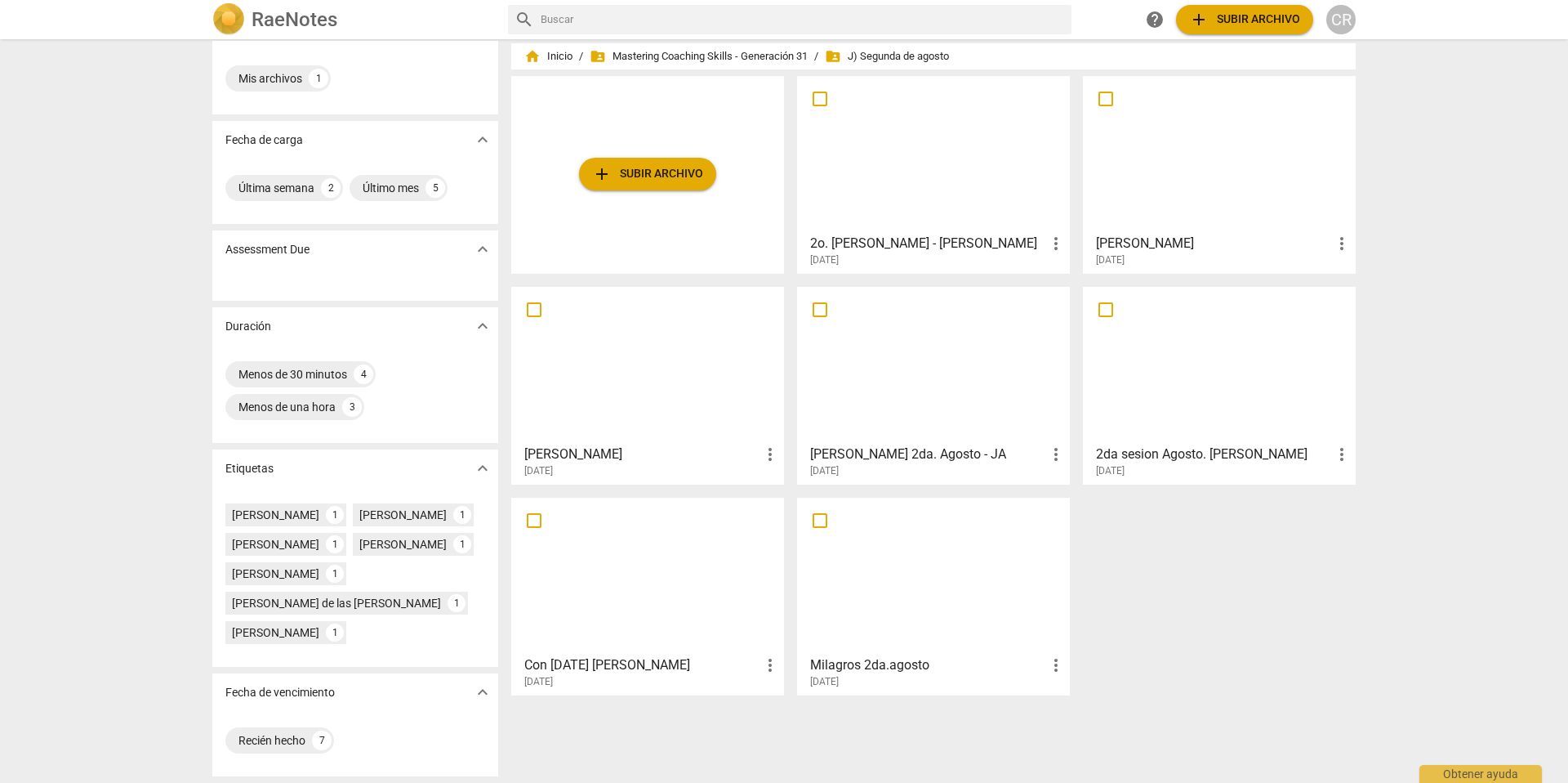
scroll to position [64, 0]
click at [919, 181] on div at bounding box center [932, 154] width 261 height 144
